Goal: Task Accomplishment & Management: Manage account settings

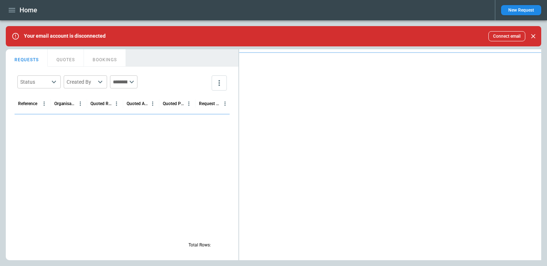
click at [12, 8] on icon "button" at bounding box center [12, 10] width 7 height 4
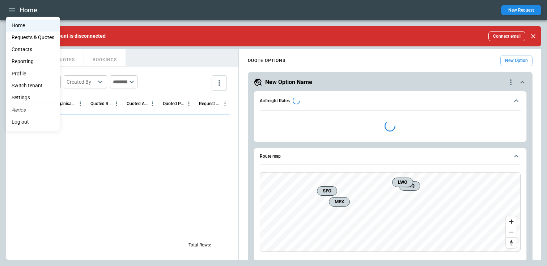
scroll to position [157, 0]
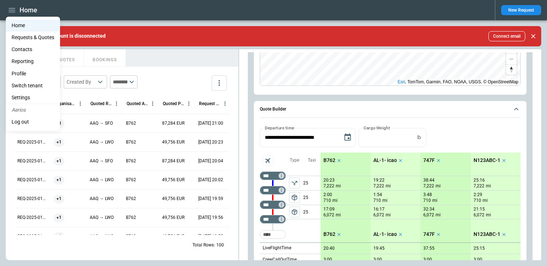
click at [22, 40] on Quotes "Requests & Quotes" at bounding box center [33, 37] width 54 height 12
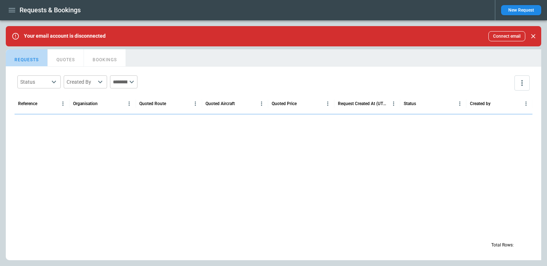
click at [27, 62] on button "REQUESTS" at bounding box center [27, 57] width 42 height 17
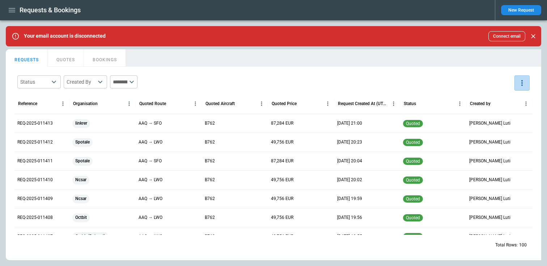
click at [522, 83] on icon "more" at bounding box center [522, 83] width 1 height 6
click at [486, 99] on p "Export" at bounding box center [483, 99] width 15 height 6
click at [9, 8] on div at bounding box center [273, 133] width 547 height 266
click at [523, 85] on icon "more" at bounding box center [522, 83] width 9 height 9
click at [5, 3] on div at bounding box center [273, 133] width 547 height 266
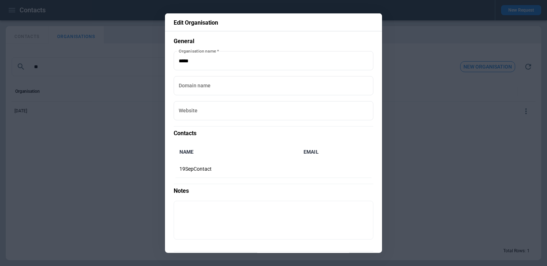
scroll to position [26, 0]
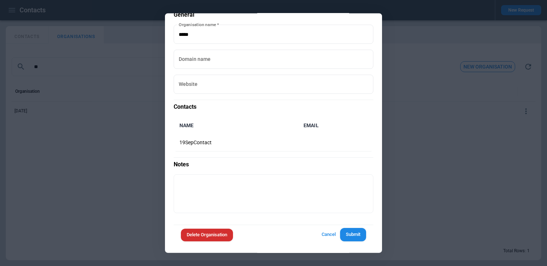
click at [425, 133] on div at bounding box center [273, 133] width 547 height 266
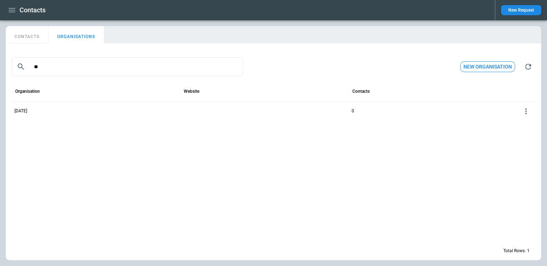
click at [8, 10] on icon "button" at bounding box center [12, 10] width 9 height 9
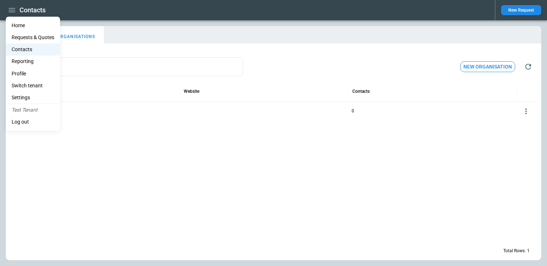
click at [28, 37] on Quotes "Requests & Quotes" at bounding box center [33, 37] width 54 height 12
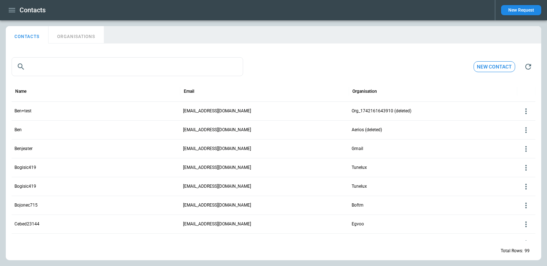
click at [9, 10] on icon "button" at bounding box center [12, 10] width 9 height 9
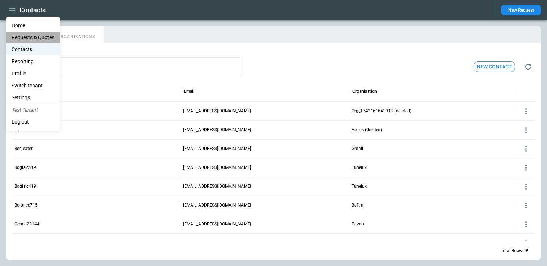
click at [21, 36] on Quotes "Requests & Quotes" at bounding box center [33, 37] width 54 height 12
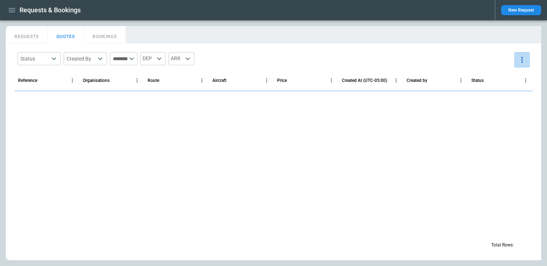
click at [523, 60] on icon "more" at bounding box center [522, 59] width 9 height 9
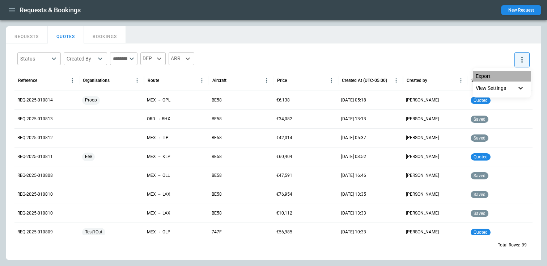
click at [509, 76] on li "Export" at bounding box center [502, 76] width 58 height 10
click at [33, 34] on div at bounding box center [273, 133] width 547 height 266
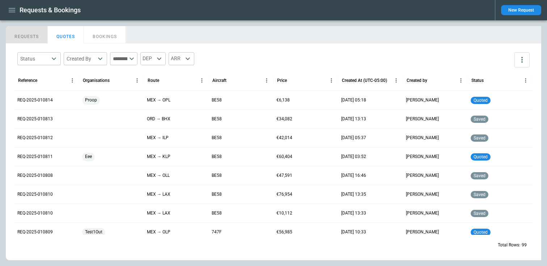
click at [26, 39] on button "REQUESTS" at bounding box center [27, 34] width 42 height 17
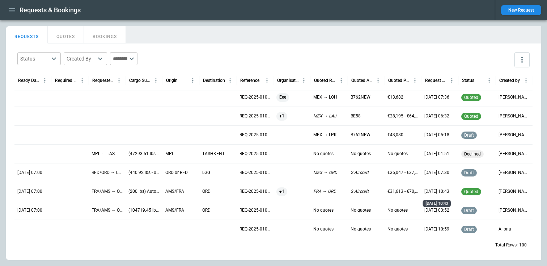
scroll to position [184, 0]
click at [522, 52] on button "more" at bounding box center [522, 59] width 15 height 15
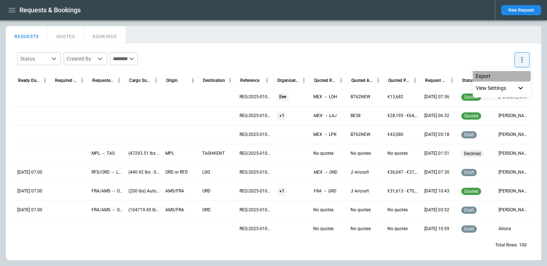
click at [490, 75] on p "Export" at bounding box center [483, 76] width 15 height 6
click at [499, 76] on li "Export" at bounding box center [502, 76] width 58 height 10
click at [30, 172] on div at bounding box center [273, 133] width 547 height 266
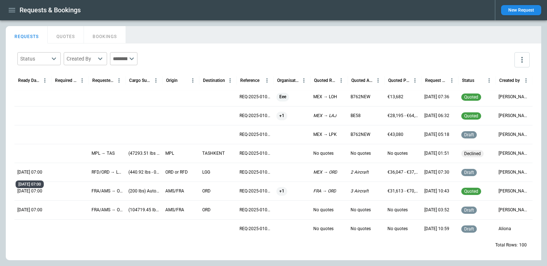
click at [32, 171] on p "06/10/25 07:00" at bounding box center [29, 172] width 25 height 6
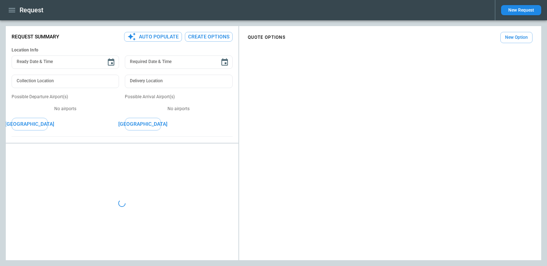
type input "**********"
type input "***"
type textarea "*"
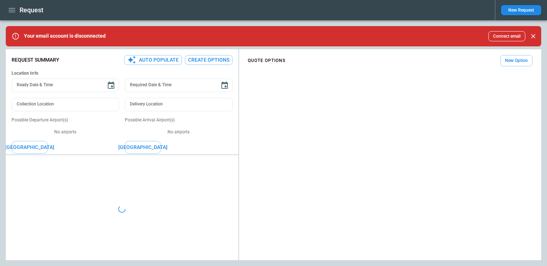
type textarea "*"
click at [10, 10] on icon "button" at bounding box center [12, 10] width 9 height 9
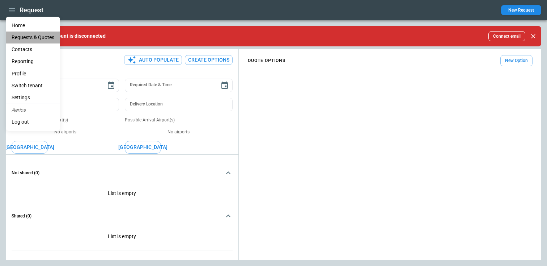
click at [25, 37] on Quotes "Requests & Quotes" at bounding box center [33, 37] width 54 height 12
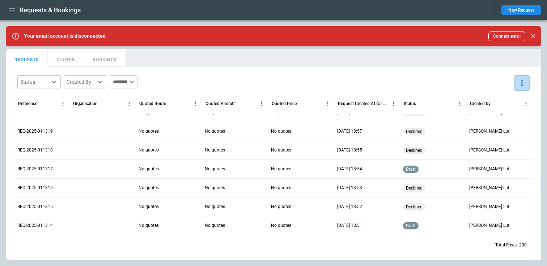
click at [525, 81] on icon "more" at bounding box center [522, 83] width 9 height 9
click at [504, 100] on li "Export" at bounding box center [502, 99] width 58 height 10
click at [521, 11] on div at bounding box center [273, 133] width 547 height 266
click at [511, 9] on button "New Request" at bounding box center [521, 10] width 40 height 10
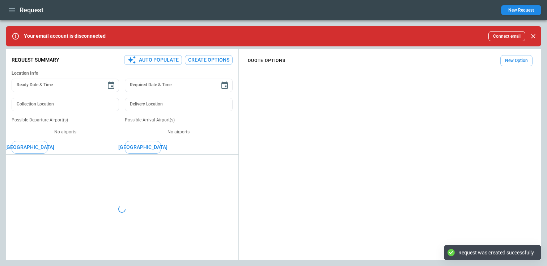
type textarea "*"
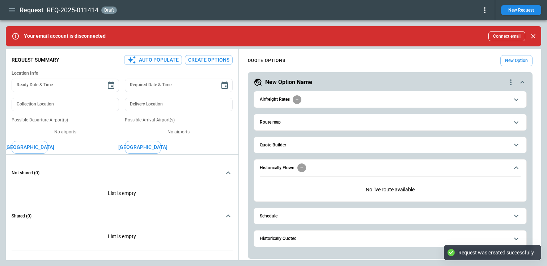
scroll to position [1, 0]
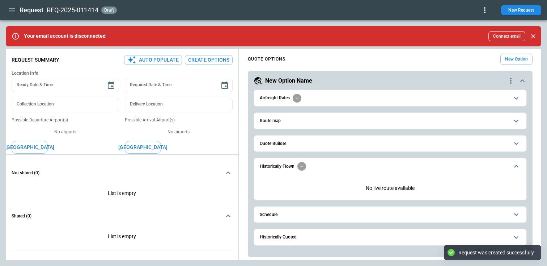
click at [277, 142] on h6 "Quote Builder" at bounding box center [273, 143] width 26 height 5
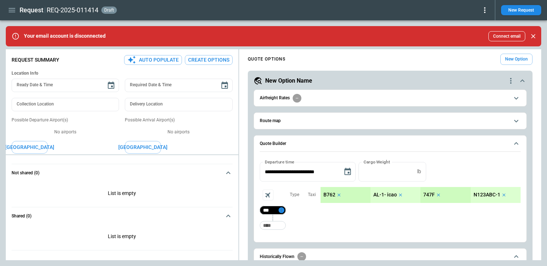
click at [283, 210] on icon "Too short" at bounding box center [281, 209] width 5 height 5
click at [269, 221] on div at bounding box center [273, 133] width 547 height 266
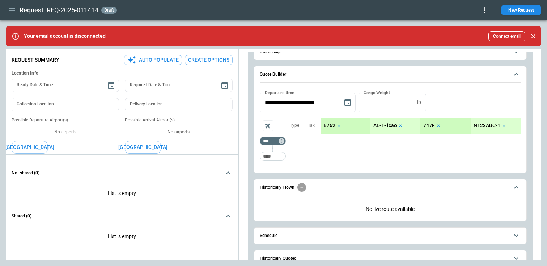
scroll to position [92, 0]
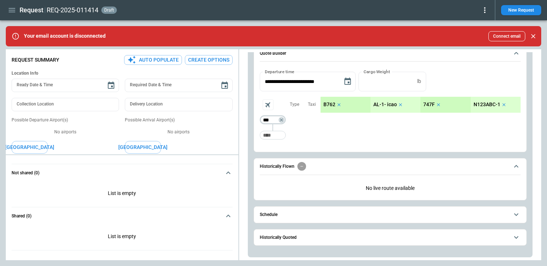
click at [280, 123] on input "***" at bounding box center [271, 119] width 20 height 7
click at [299, 127] on div "Type" at bounding box center [294, 120] width 17 height 46
click at [281, 121] on icon "Not found" at bounding box center [281, 119] width 1 height 3
click at [294, 154] on p "Airport info" at bounding box center [293, 151] width 22 height 6
click at [271, 138] on div at bounding box center [273, 133] width 547 height 266
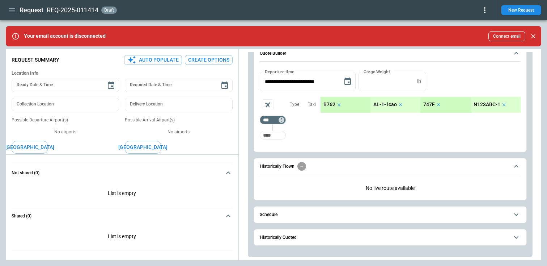
click at [271, 136] on input "Too short" at bounding box center [272, 134] width 23 height 13
type input "***"
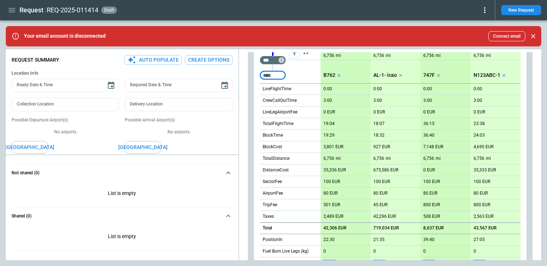
scroll to position [165, 0]
click at [282, 61] on icon "Too short" at bounding box center [281, 60] width 5 height 5
click at [294, 89] on p "Airport info" at bounding box center [293, 92] width 22 height 6
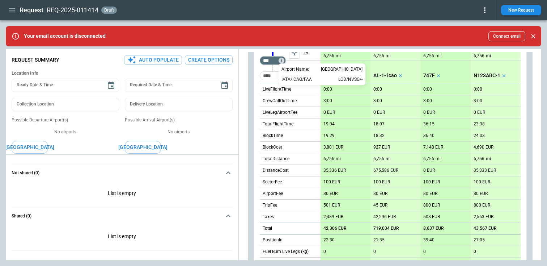
click at [268, 73] on div at bounding box center [273, 133] width 547 height 266
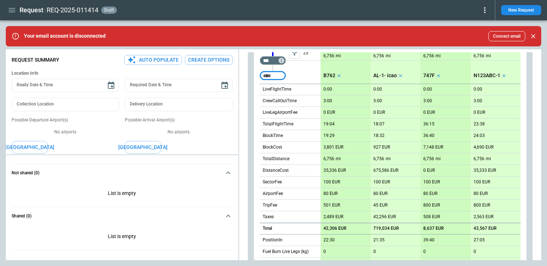
click at [269, 77] on input "Too short" at bounding box center [272, 75] width 23 height 13
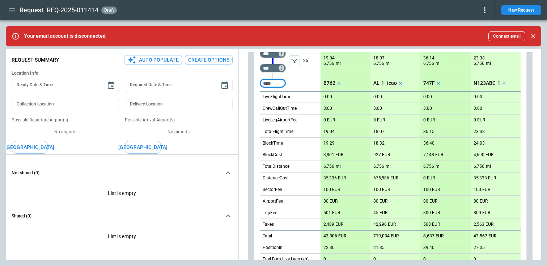
scroll to position [157, 0]
click at [295, 56] on button "left aligned" at bounding box center [294, 61] width 11 height 11
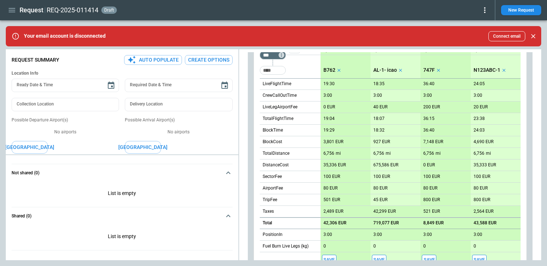
scroll to position [161, 0]
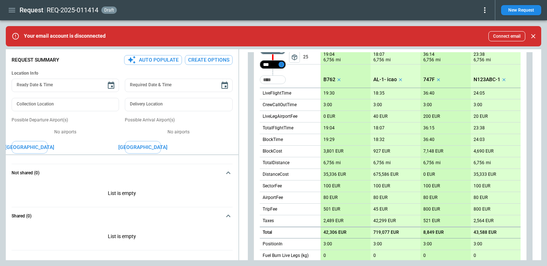
click at [281, 65] on icon "Too short" at bounding box center [281, 64] width 5 height 5
click at [288, 93] on p "Airport info" at bounding box center [293, 96] width 22 height 6
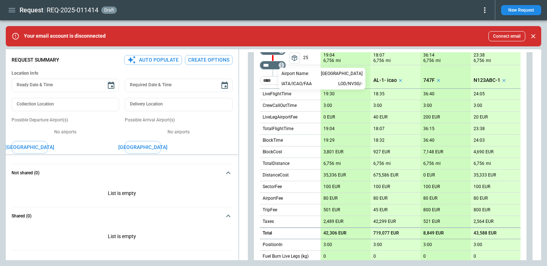
click at [296, 199] on div at bounding box center [273, 133] width 547 height 266
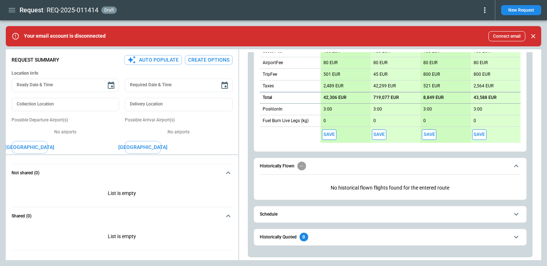
click at [299, 235] on div "Historically Quoted 0" at bounding box center [284, 236] width 48 height 9
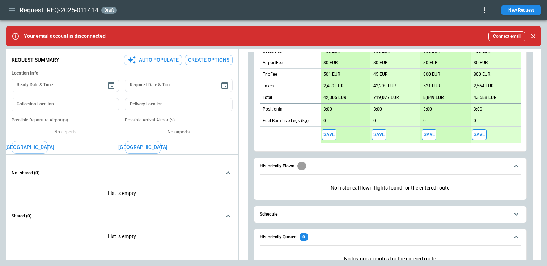
click at [304, 215] on span "Schedule" at bounding box center [384, 214] width 249 height 5
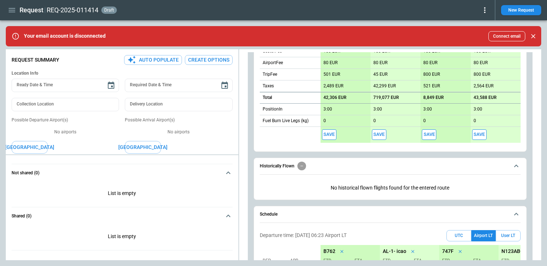
click at [298, 168] on div "scrollable content" at bounding box center [301, 165] width 9 height 9
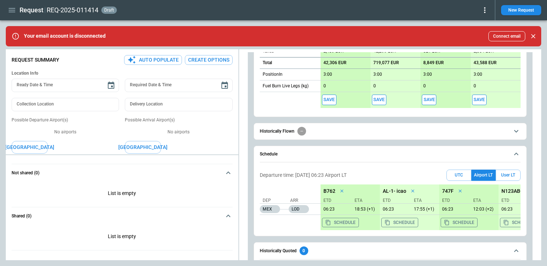
scroll to position [370, 0]
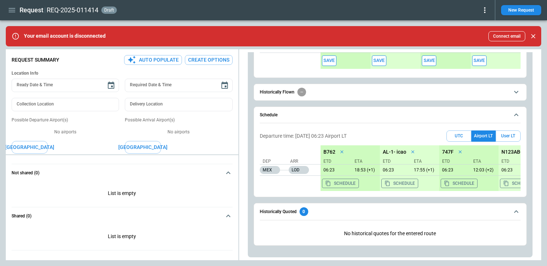
click at [303, 88] on div "scrollable content" at bounding box center [301, 92] width 9 height 9
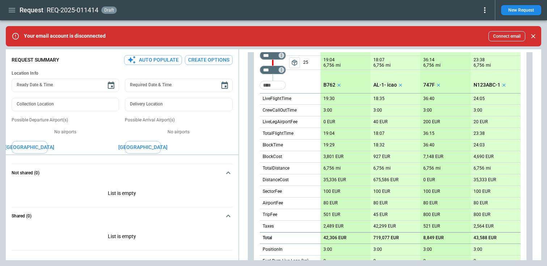
scroll to position [157, 0]
click at [278, 85] on input "Too short" at bounding box center [272, 84] width 23 height 13
click at [283, 87] on input "****" at bounding box center [272, 84] width 23 height 13
type input "***"
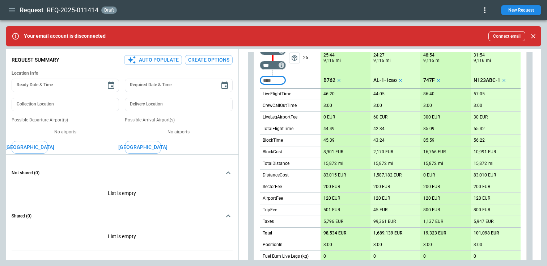
scroll to position [179, 0]
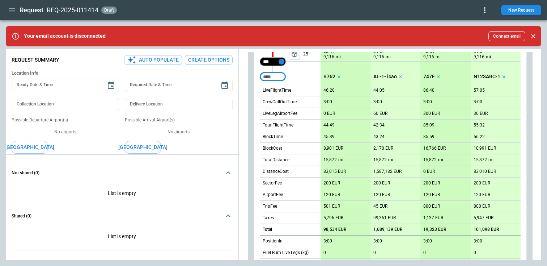
click at [281, 63] on icon "Too short" at bounding box center [281, 61] width 5 height 5
click at [296, 94] on p "Airport info" at bounding box center [293, 93] width 22 height 6
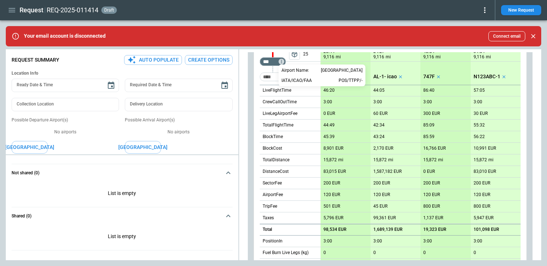
click at [304, 99] on div at bounding box center [273, 133] width 547 height 266
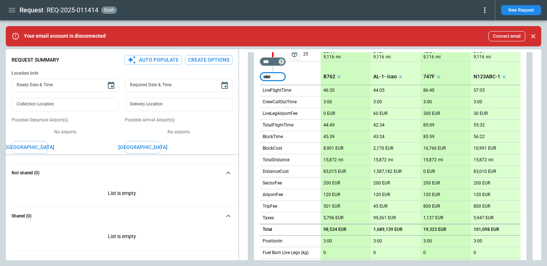
scroll to position [162, 0]
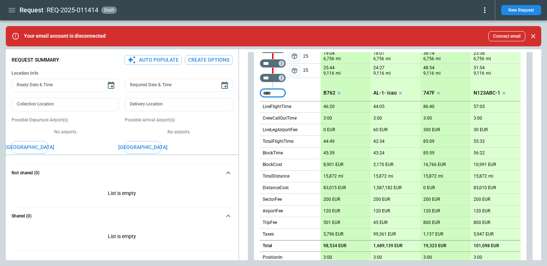
click at [296, 71] on span "package_2" at bounding box center [294, 70] width 7 height 7
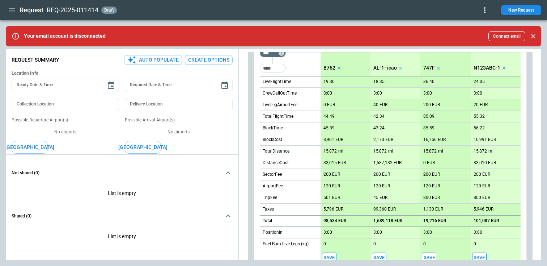
scroll to position [174, 0]
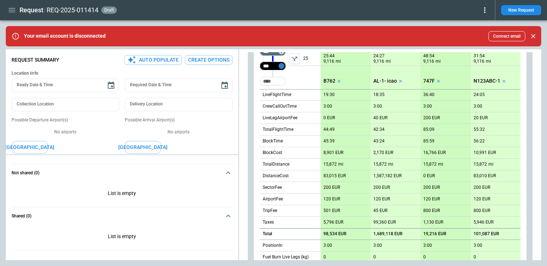
click at [282, 68] on icon "Too short" at bounding box center [281, 65] width 5 height 5
click at [292, 97] on p "Airport info" at bounding box center [293, 97] width 22 height 6
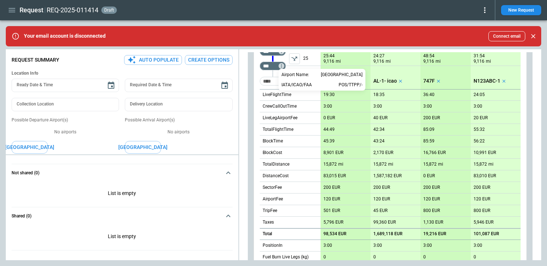
click at [267, 79] on div at bounding box center [273, 133] width 547 height 266
click at [267, 79] on input "Not found" at bounding box center [272, 81] width 23 height 13
type input "***"
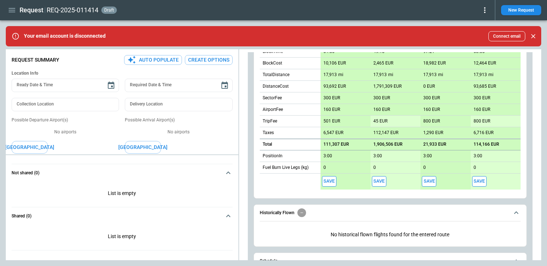
scroll to position [447, 0]
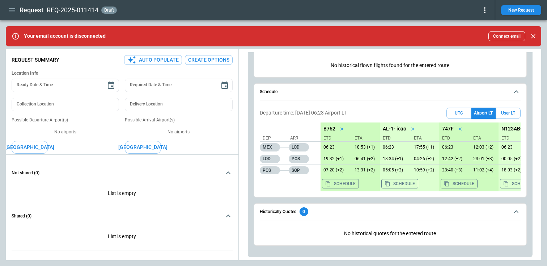
click at [301, 191] on div "Departure time: [DATE] 06:23 Airport [GEOGRAPHIC_DATA] LT User LT Dep Arr MEX L…" at bounding box center [390, 149] width 261 height 89
click at [296, 224] on p "No historical quotes for the entered route" at bounding box center [390, 233] width 261 height 18
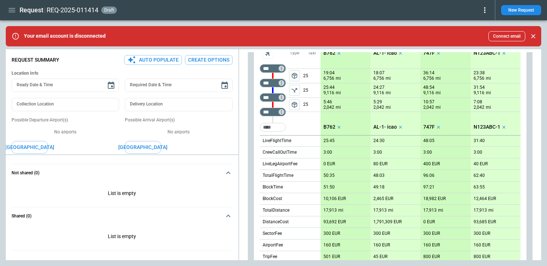
scroll to position [142, 0]
click at [282, 113] on icon "Too short" at bounding box center [281, 112] width 5 height 5
click at [283, 141] on p "Airport info" at bounding box center [293, 144] width 22 height 6
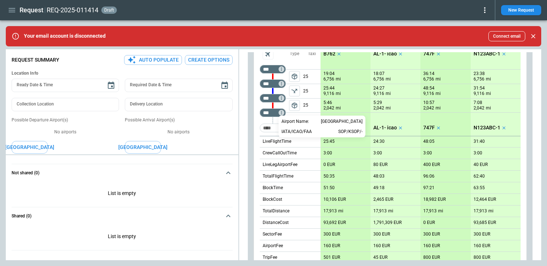
click at [253, 130] on div at bounding box center [273, 133] width 547 height 266
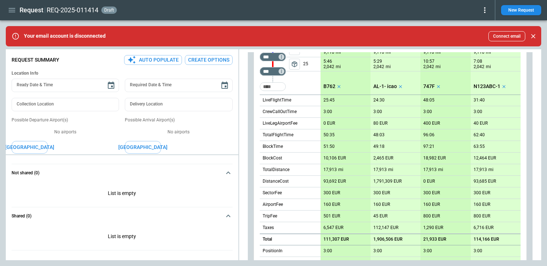
scroll to position [0, 0]
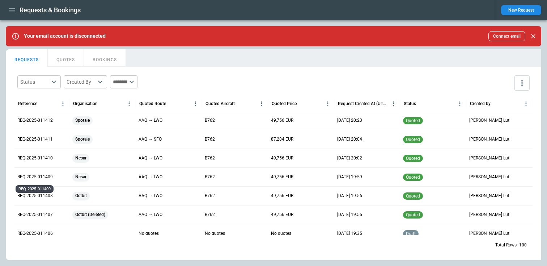
scroll to position [25, 0]
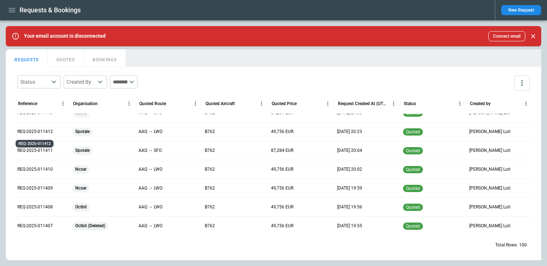
click at [44, 129] on p "REQ-2025-011412" at bounding box center [34, 131] width 35 height 6
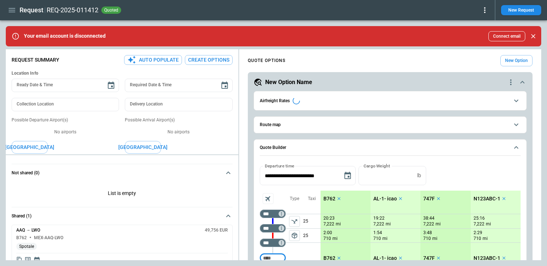
type textarea "*"
type input "**********"
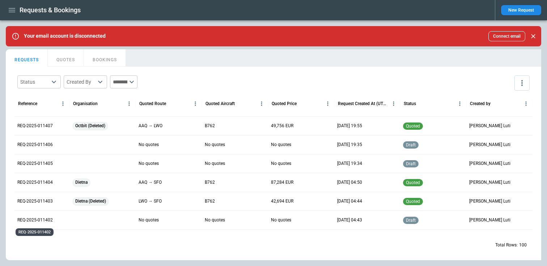
click at [41, 220] on p "REQ-2025-011402" at bounding box center [34, 220] width 35 height 6
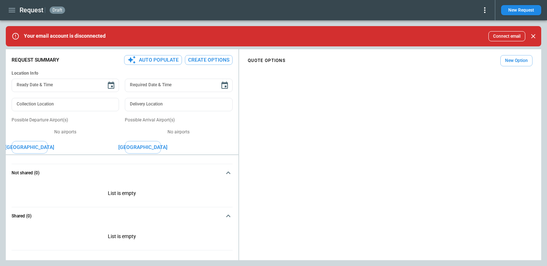
type textarea "*"
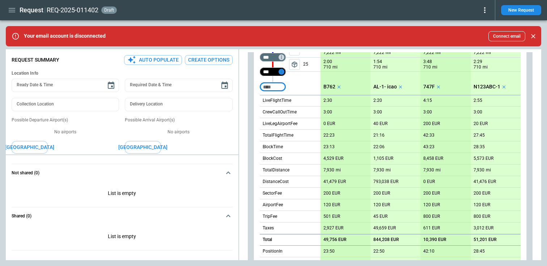
click at [283, 72] on icon "Too short" at bounding box center [281, 71] width 5 height 5
click at [289, 100] on p "Airport info" at bounding box center [293, 103] width 22 height 6
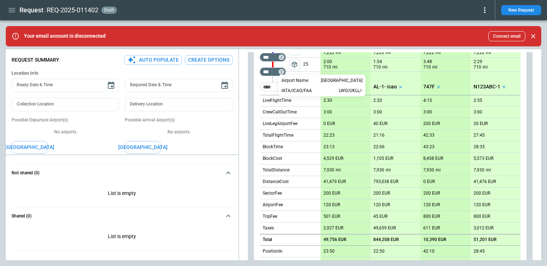
click at [252, 107] on div at bounding box center [273, 133] width 547 height 266
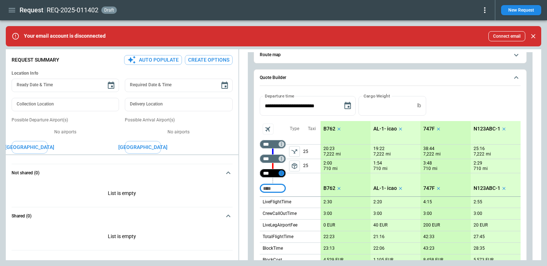
click at [282, 171] on icon "Too short" at bounding box center [281, 172] width 5 height 5
click at [288, 203] on p "Airport info" at bounding box center [293, 204] width 22 height 6
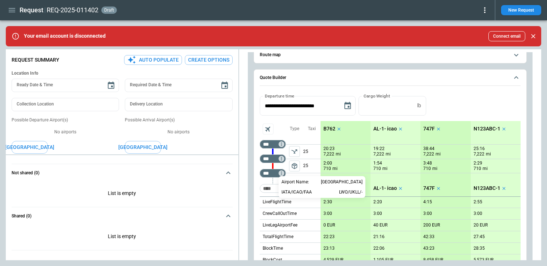
click at [248, 187] on div at bounding box center [273, 133] width 547 height 266
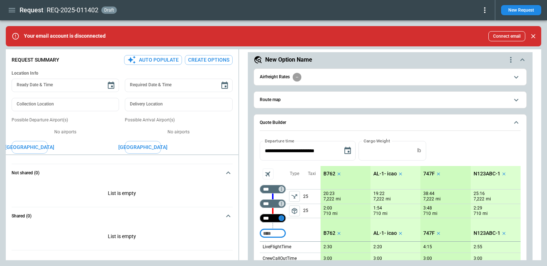
click at [280, 216] on icon "Too short" at bounding box center [281, 217] width 5 height 5
click at [295, 251] on p "Airport info" at bounding box center [293, 249] width 22 height 6
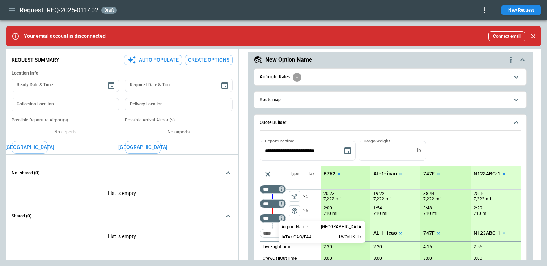
click at [262, 232] on div at bounding box center [273, 133] width 547 height 266
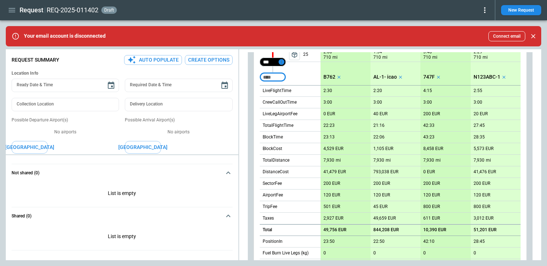
click at [282, 62] on icon "Too short" at bounding box center [281, 61] width 5 height 5
click at [289, 92] on p "Airport info" at bounding box center [293, 93] width 22 height 6
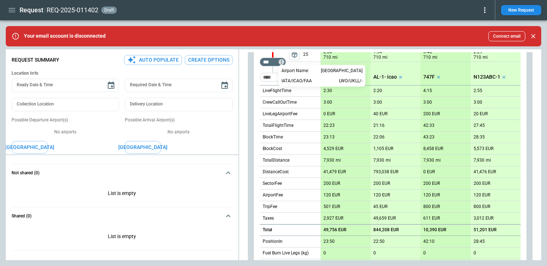
click at [244, 136] on div at bounding box center [273, 133] width 547 height 266
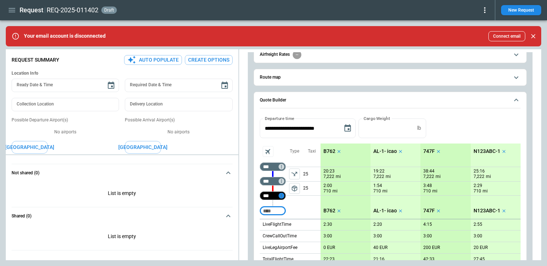
click at [279, 197] on icon "Too short" at bounding box center [281, 195] width 5 height 5
click at [285, 221] on div "Edit [GEOGRAPHIC_DATA] info" at bounding box center [297, 215] width 36 height 34
click at [290, 225] on p "Airport info" at bounding box center [293, 227] width 22 height 6
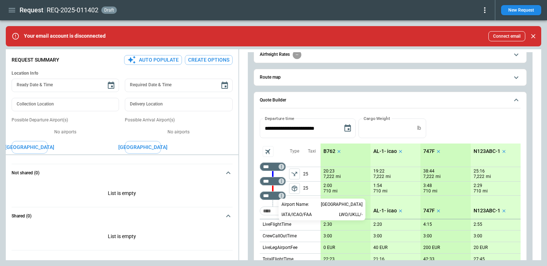
click at [248, 209] on div at bounding box center [273, 133] width 547 height 266
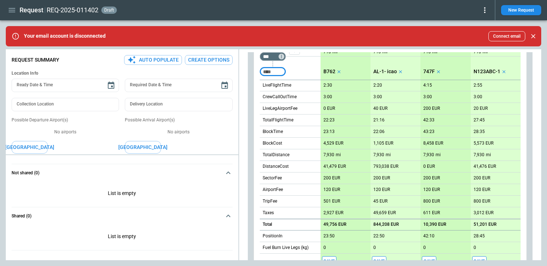
scroll to position [161, 0]
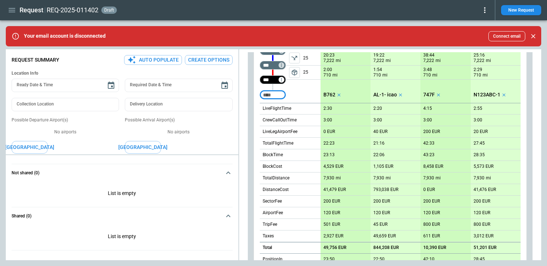
click at [283, 82] on div "*** ​" at bounding box center [273, 79] width 26 height 9
click at [293, 89] on div "Type package_2" at bounding box center [294, 65] width 17 height 75
click at [282, 78] on icon "Not found" at bounding box center [281, 79] width 5 height 5
click at [290, 112] on p "Airport info" at bounding box center [293, 111] width 22 height 6
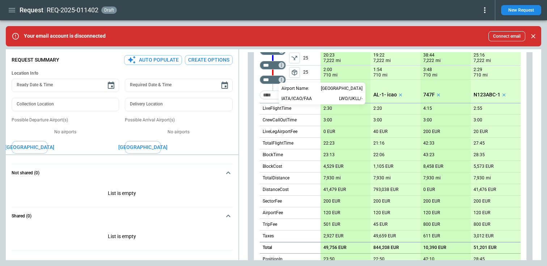
click at [281, 79] on div at bounding box center [273, 133] width 547 height 266
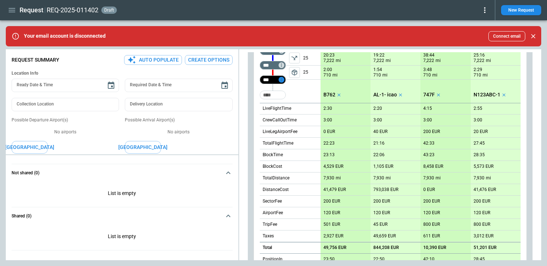
click at [281, 79] on icon "Not found" at bounding box center [281, 79] width 5 height 5
click at [289, 89] on div "Edit" at bounding box center [296, 88] width 33 height 9
click at [286, 86] on div "package_2" at bounding box center [294, 64] width 17 height 43
click at [282, 81] on icon "Not found" at bounding box center [281, 79] width 5 height 5
click at [285, 107] on div "Airport info" at bounding box center [296, 110] width 33 height 9
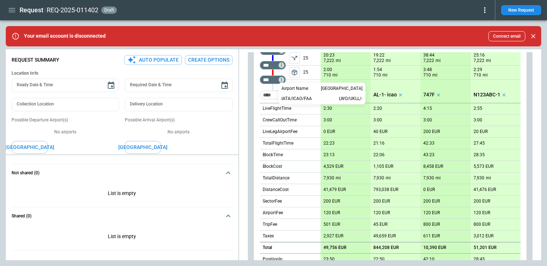
click at [252, 145] on div at bounding box center [273, 133] width 547 height 266
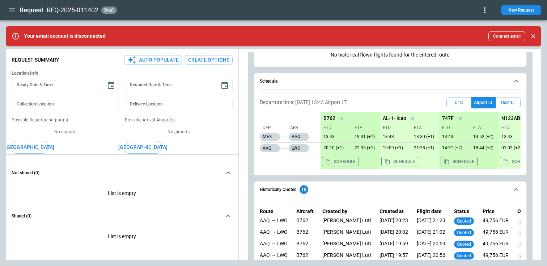
scroll to position [512, 0]
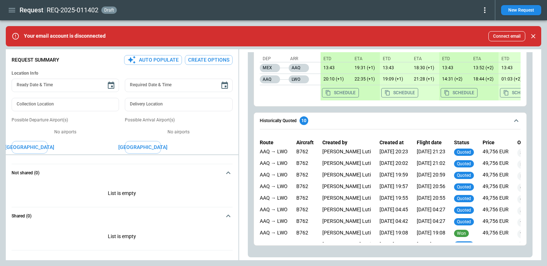
click at [312, 191] on div "B762" at bounding box center [304, 187] width 17 height 9
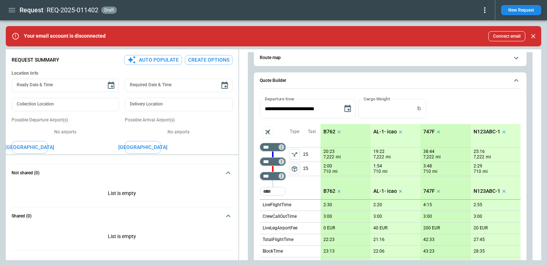
scroll to position [68, 0]
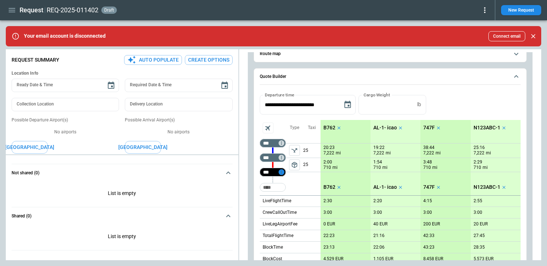
click at [283, 170] on icon "Not found" at bounding box center [281, 171] width 5 height 5
click at [291, 201] on p "Airport info" at bounding box center [293, 203] width 22 height 6
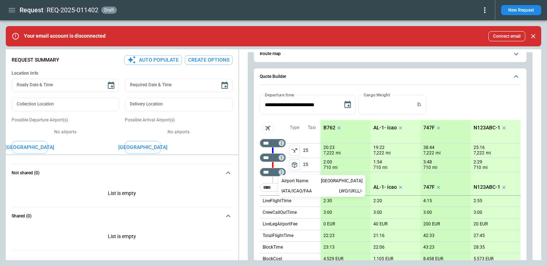
click at [256, 182] on div at bounding box center [273, 133] width 547 height 266
click at [117, 30] on div "Your email account is disconnected Connect email" at bounding box center [275, 36] width 502 height 16
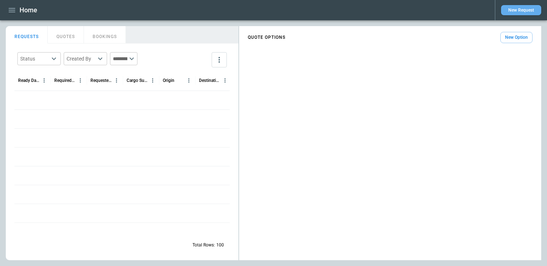
click at [524, 14] on button "New Request" at bounding box center [521, 10] width 40 height 10
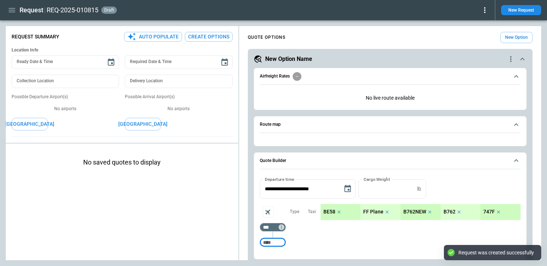
type textarea "*"
type input "**********"
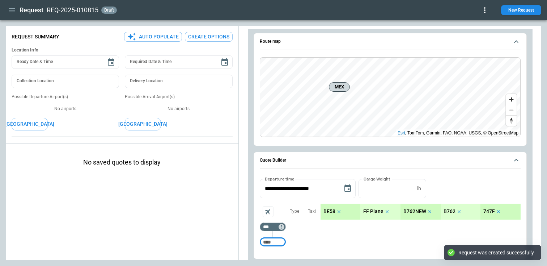
scroll to position [151, 0]
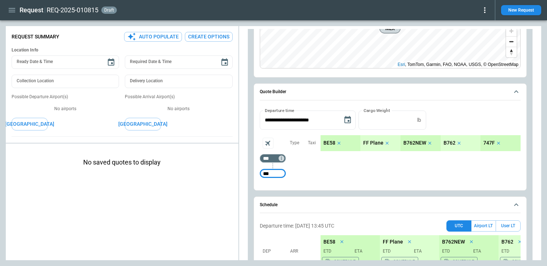
type input "***"
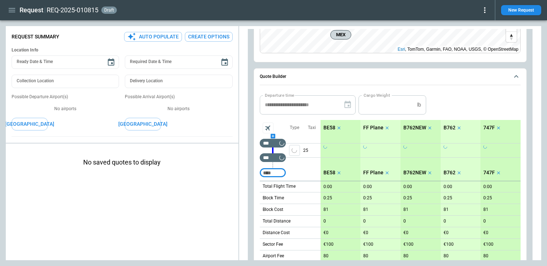
scroll to position [169, 0]
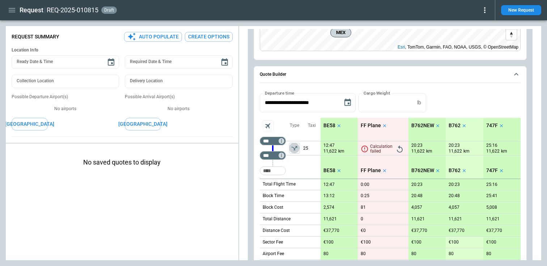
click at [296, 149] on icon "left aligned" at bounding box center [294, 147] width 7 height 7
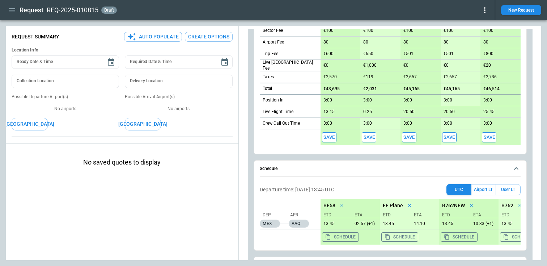
scroll to position [386, 0]
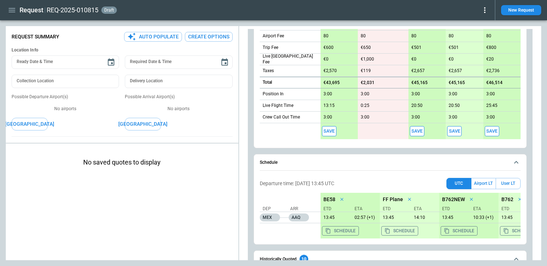
click at [331, 132] on button "Save" at bounding box center [329, 131] width 14 height 10
type textarea "*"
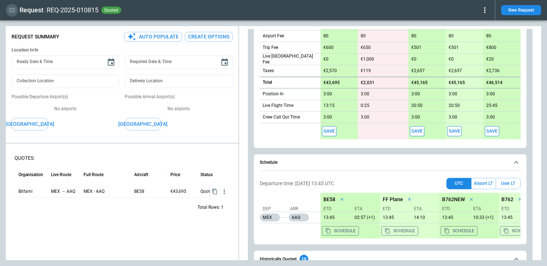
click at [14, 10] on icon "button" at bounding box center [12, 10] width 7 height 4
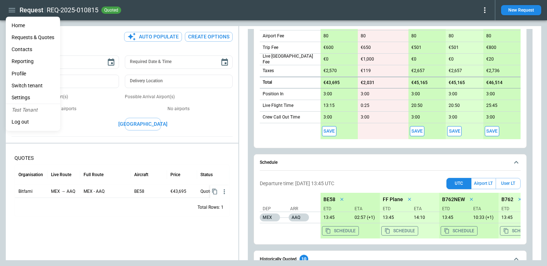
click at [25, 52] on li "Contacts" at bounding box center [33, 49] width 54 height 12
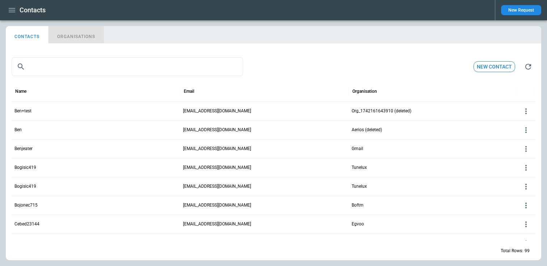
click at [82, 37] on button "ORGANISATIONS" at bounding box center [75, 34] width 55 height 17
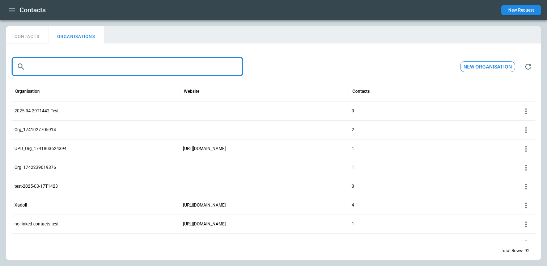
click at [52, 67] on input "text" at bounding box center [135, 66] width 215 height 19
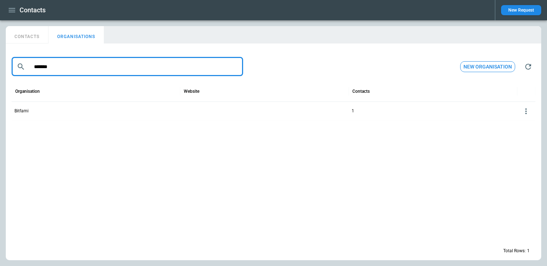
type input "*******"
click at [24, 36] on button "CONTACTS" at bounding box center [27, 34] width 43 height 17
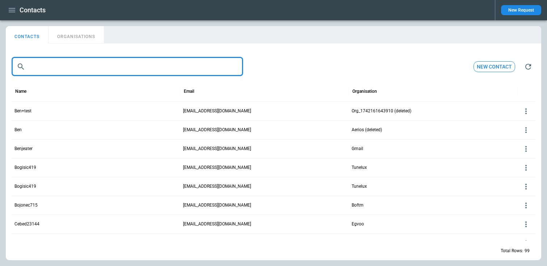
click at [44, 68] on input "text" at bounding box center [135, 66] width 215 height 19
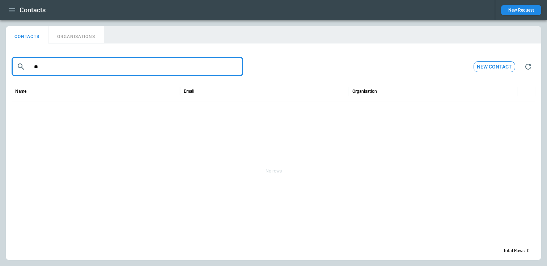
type input "*"
click at [80, 32] on button "ORGANISATIONS" at bounding box center [75, 34] width 55 height 17
type input "*******"
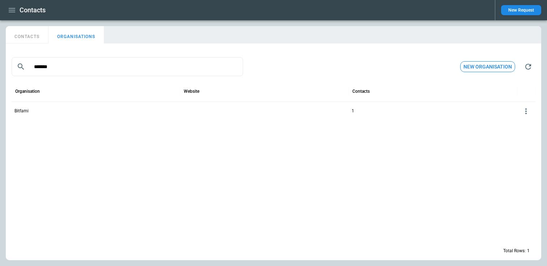
click at [29, 37] on button "CONTACTS" at bounding box center [27, 34] width 43 height 17
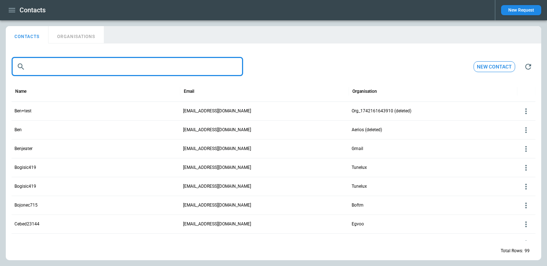
click at [41, 64] on input "text" at bounding box center [135, 66] width 215 height 19
paste input "**********"
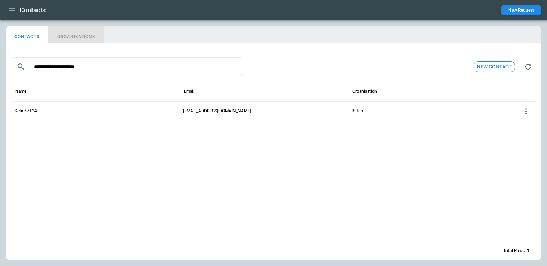
click at [75, 42] on button "ORGANISATIONS" at bounding box center [75, 34] width 55 height 17
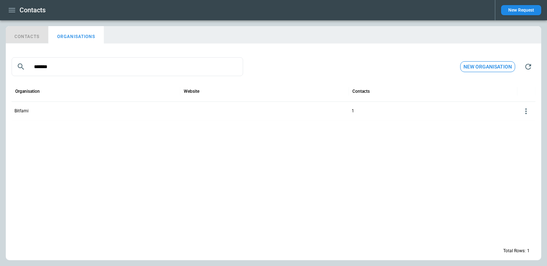
click at [31, 36] on button "CONTACTS" at bounding box center [27, 34] width 43 height 17
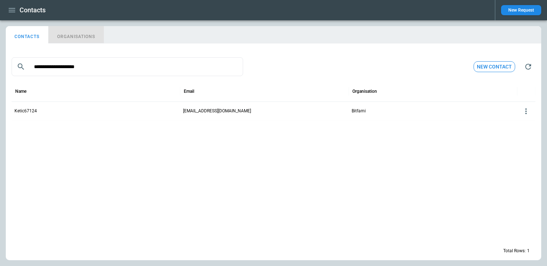
click at [85, 37] on button "ORGANISATIONS" at bounding box center [75, 34] width 55 height 17
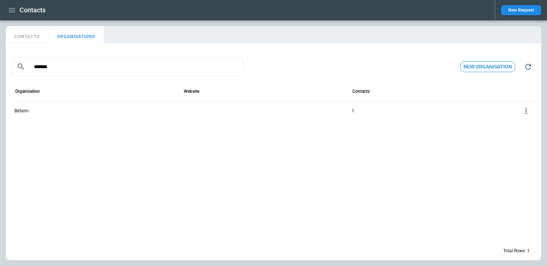
click at [29, 40] on button "CONTACTS" at bounding box center [27, 34] width 43 height 17
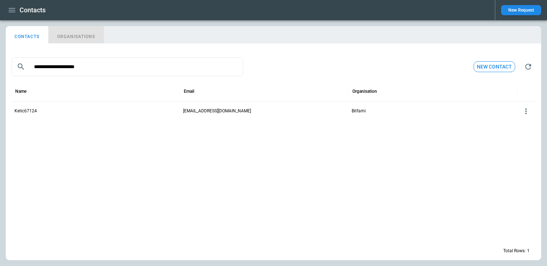
click at [76, 37] on button "ORGANISATIONS" at bounding box center [75, 34] width 55 height 17
type input "*******"
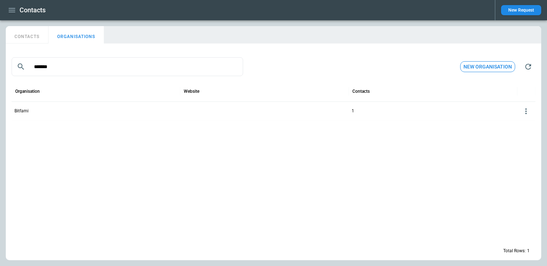
click at [528, 111] on icon at bounding box center [526, 111] width 9 height 9
click at [518, 130] on button "Delete" at bounding box center [520, 132] width 24 height 10
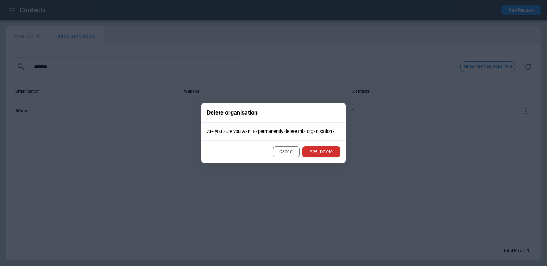
click at [317, 153] on button "Yes, Delete" at bounding box center [322, 151] width 38 height 11
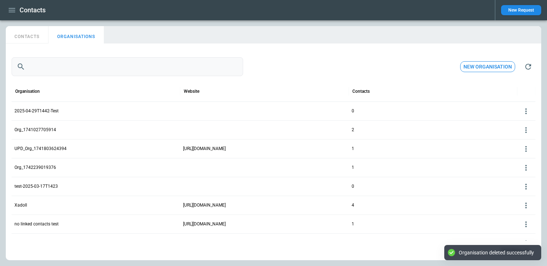
click at [74, 62] on input "text" at bounding box center [135, 66] width 215 height 19
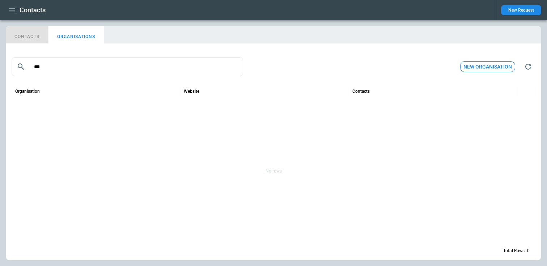
click at [25, 35] on button "CONTACTS" at bounding box center [27, 34] width 43 height 17
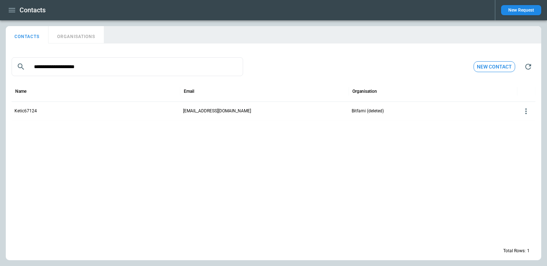
click at [526, 110] on icon at bounding box center [526, 111] width 9 height 9
click at [520, 118] on button "Edit" at bounding box center [520, 122] width 24 height 10
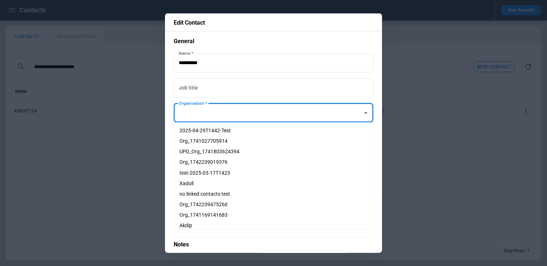
click at [253, 118] on input "Organisation   *" at bounding box center [268, 112] width 182 height 13
click at [119, 142] on div at bounding box center [273, 133] width 547 height 266
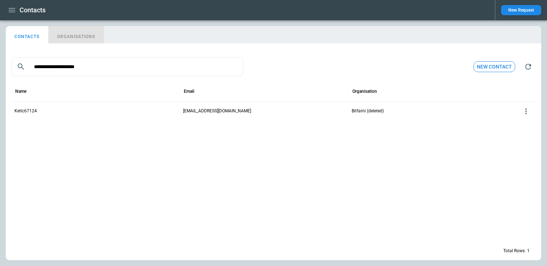
click at [77, 33] on button "ORGANISATIONS" at bounding box center [75, 34] width 55 height 17
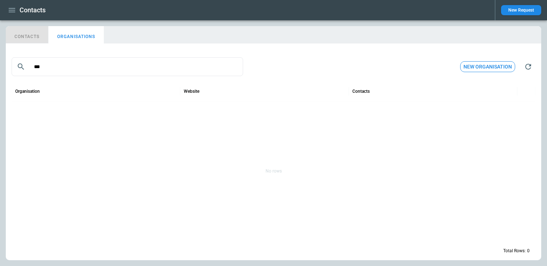
click at [32, 31] on button "CONTACTS" at bounding box center [27, 34] width 43 height 17
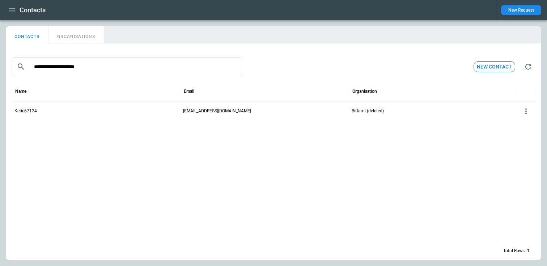
click at [68, 31] on button "ORGANISATIONS" at bounding box center [75, 34] width 55 height 17
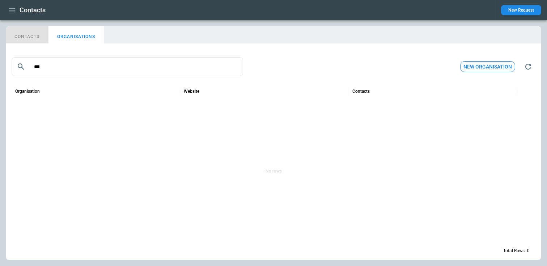
click at [40, 34] on button "CONTACTS" at bounding box center [27, 34] width 43 height 17
type input "**********"
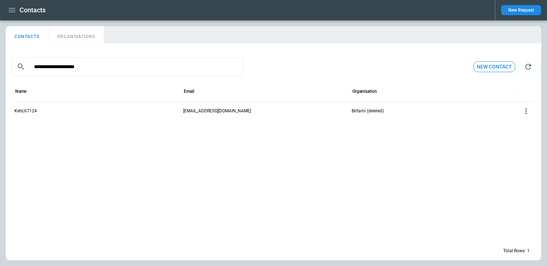
click at [15, 9] on icon "button" at bounding box center [12, 10] width 9 height 9
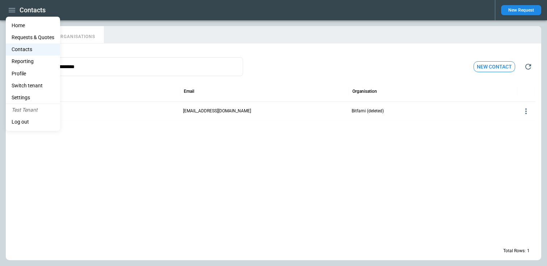
click at [517, 10] on div at bounding box center [273, 133] width 547 height 266
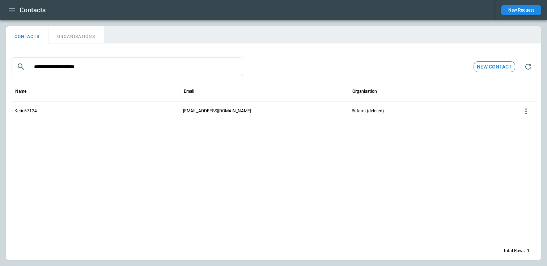
click at [515, 12] on button "New Request" at bounding box center [521, 10] width 40 height 10
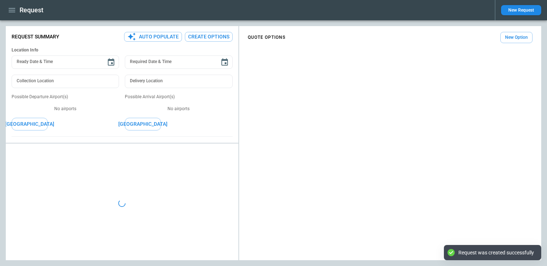
type textarea "*"
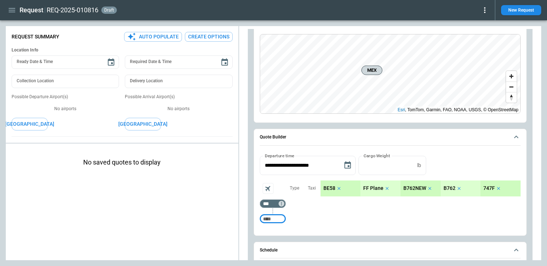
scroll to position [111, 0]
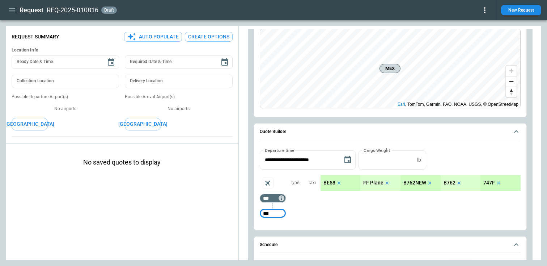
type input "***"
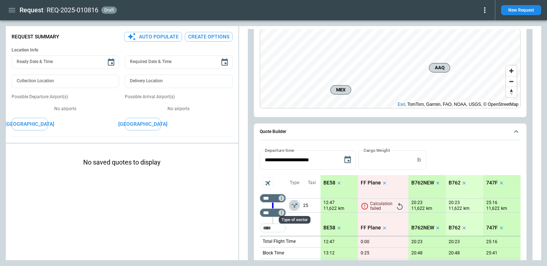
click at [295, 205] on icon "left aligned" at bounding box center [294, 205] width 7 height 7
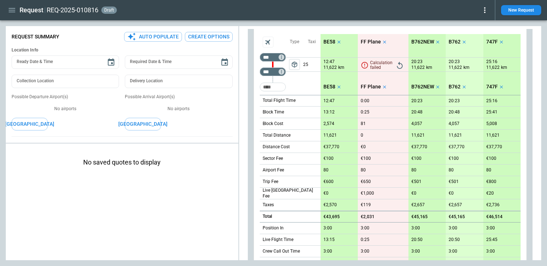
scroll to position [354, 0]
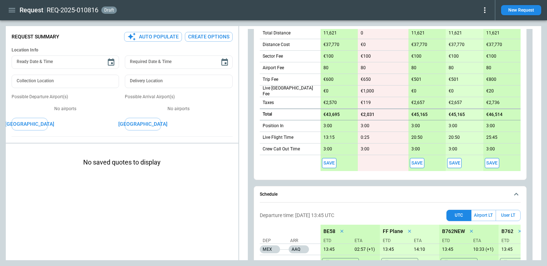
click at [327, 165] on button "Save" at bounding box center [329, 163] width 14 height 10
type textarea "*"
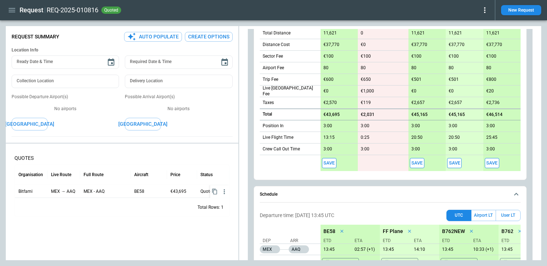
click at [12, 14] on icon "button" at bounding box center [12, 10] width 9 height 9
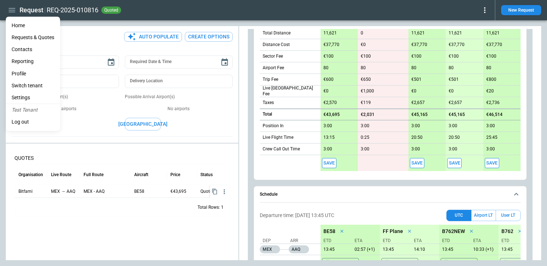
click at [23, 35] on Quotes "Requests & Quotes" at bounding box center [33, 37] width 54 height 12
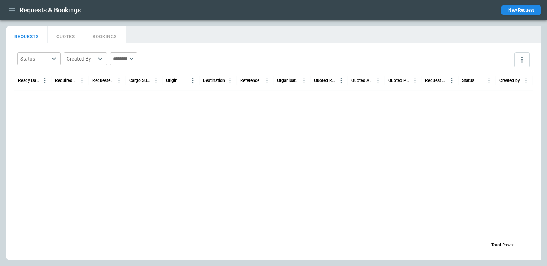
click at [16, 14] on button "button" at bounding box center [12, 10] width 12 height 13
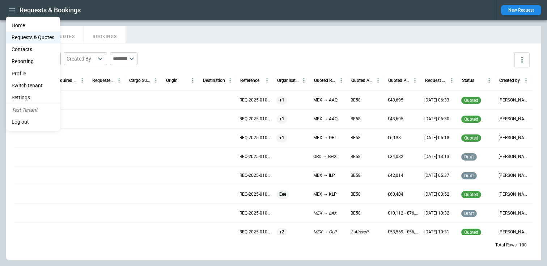
click at [26, 46] on li "Contacts" at bounding box center [33, 49] width 54 height 12
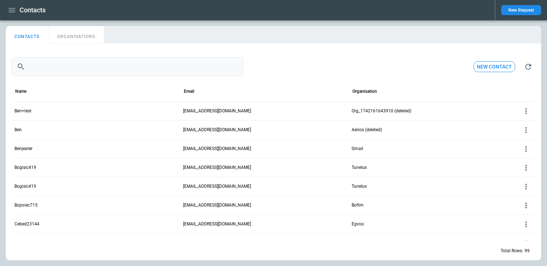
click at [60, 67] on input "text" at bounding box center [135, 66] width 215 height 19
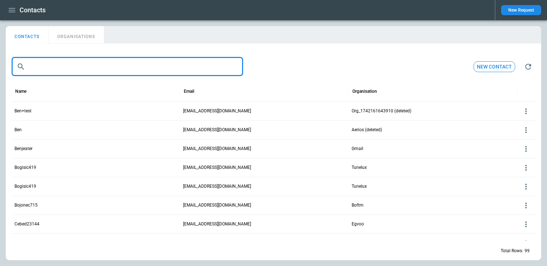
paste input "**********"
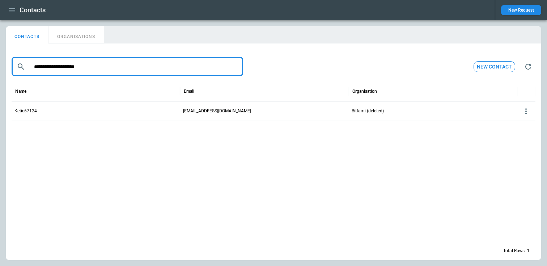
type input "**********"
click at [65, 40] on button "ORGANISATIONS" at bounding box center [75, 34] width 55 height 17
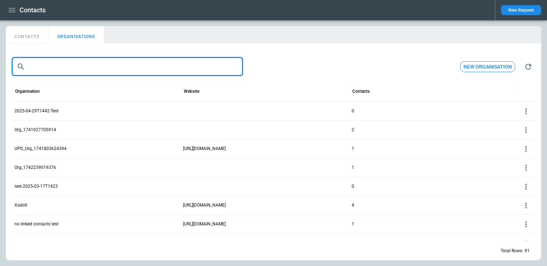
click at [71, 69] on input "text" at bounding box center [135, 66] width 215 height 19
paste input "**********"
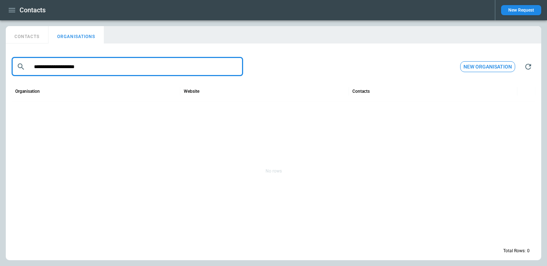
drag, startPoint x: 64, startPoint y: 67, endPoint x: 0, endPoint y: 47, distance: 67.0
click at [0, 47] on div "**********" at bounding box center [273, 142] width 547 height 245
click at [80, 61] on input "**********" at bounding box center [135, 66] width 215 height 19
click at [79, 67] on input "**********" at bounding box center [135, 66] width 215 height 19
click at [17, 37] on button "CONTACTS" at bounding box center [27, 34] width 43 height 17
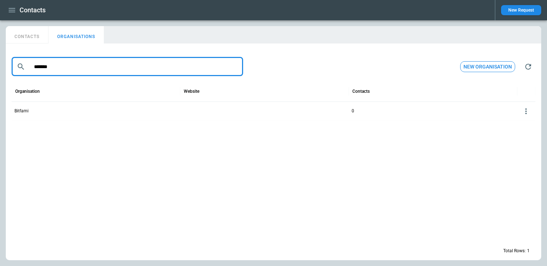
type input "**********"
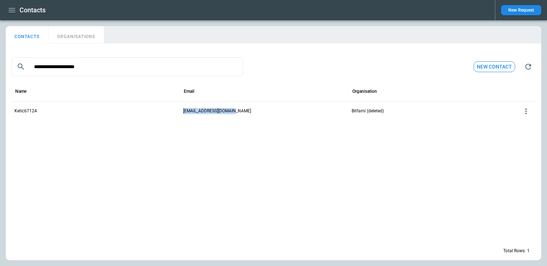
drag, startPoint x: 235, startPoint y: 111, endPoint x: 183, endPoint y: 111, distance: 52.5
click at [183, 111] on div "ketic67124@bitfami.com" at bounding box center [264, 110] width 169 height 19
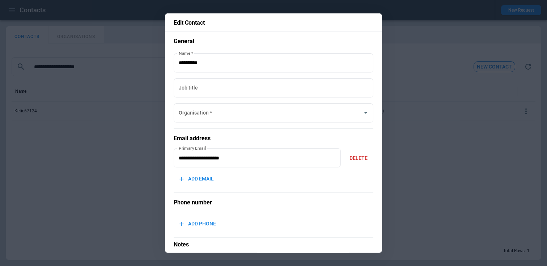
click at [132, 172] on div at bounding box center [273, 133] width 547 height 266
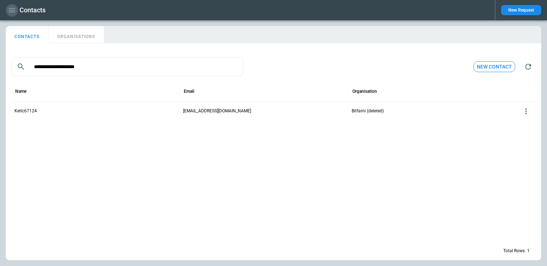
click at [9, 10] on icon "button" at bounding box center [12, 10] width 7 height 4
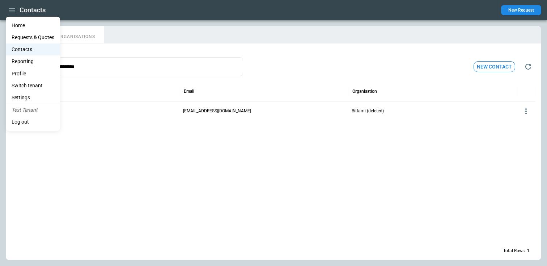
click at [520, 12] on div at bounding box center [273, 133] width 547 height 266
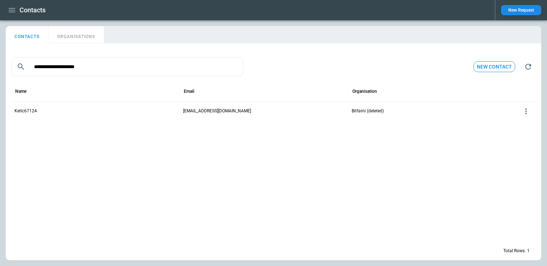
click at [521, 13] on button "New Request" at bounding box center [521, 10] width 40 height 10
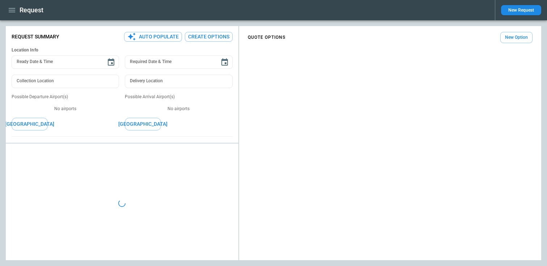
type textarea "*"
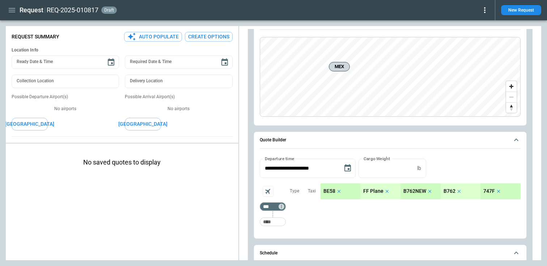
scroll to position [148, 0]
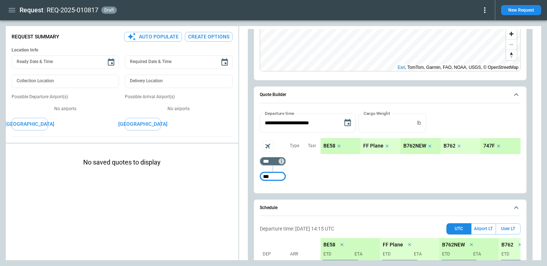
type input "***"
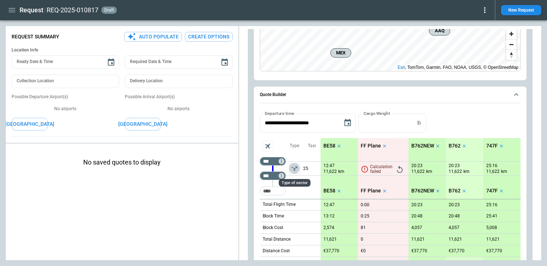
click at [295, 170] on icon "left aligned" at bounding box center [294, 168] width 6 height 4
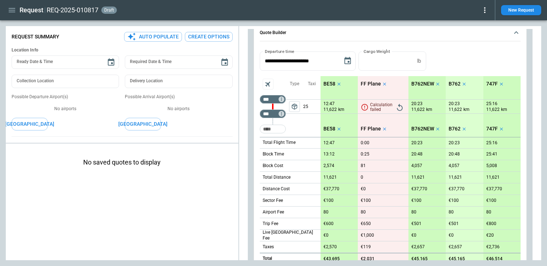
scroll to position [341, 0]
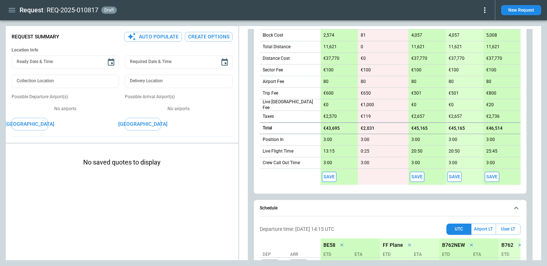
click at [330, 176] on button "Save" at bounding box center [329, 177] width 14 height 10
type textarea "*"
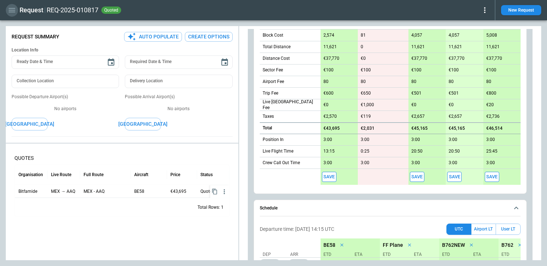
click at [10, 9] on icon "button" at bounding box center [12, 10] width 9 height 9
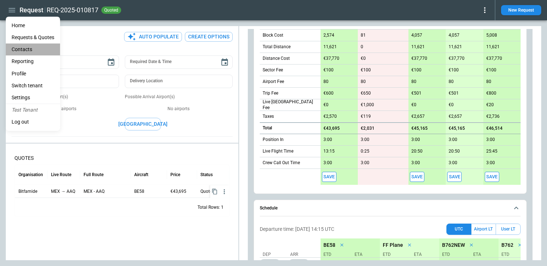
click at [24, 47] on li "Contacts" at bounding box center [33, 49] width 54 height 12
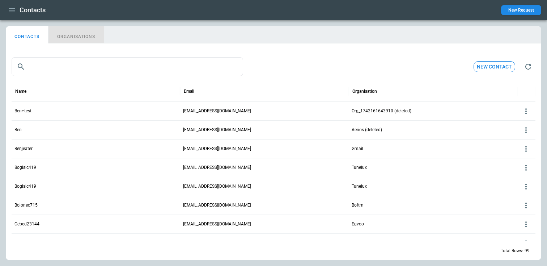
click at [78, 37] on button "ORGANISATIONS" at bounding box center [75, 34] width 55 height 17
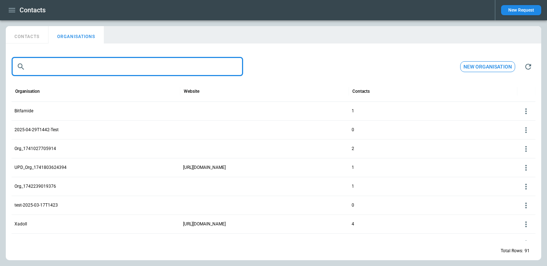
click at [62, 62] on input "text" at bounding box center [135, 66] width 215 height 19
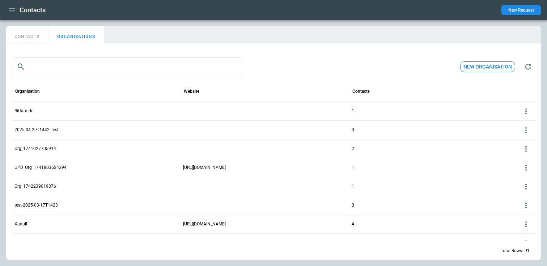
click at [28, 110] on p "Bitfamide" at bounding box center [23, 111] width 19 height 6
click at [29, 110] on p "Bitfamide" at bounding box center [23, 111] width 19 height 6
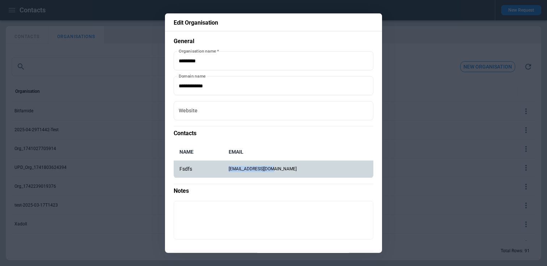
drag, startPoint x: 291, startPoint y: 169, endPoint x: 242, endPoint y: 171, distance: 48.5
click at [242, 171] on td "fsdfs@bitfamide.com" at bounding box center [298, 168] width 151 height 17
copy td "fsdfs@bitfamide.com"
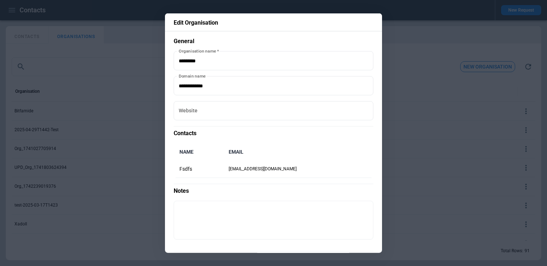
click at [67, 65] on div at bounding box center [273, 133] width 547 height 266
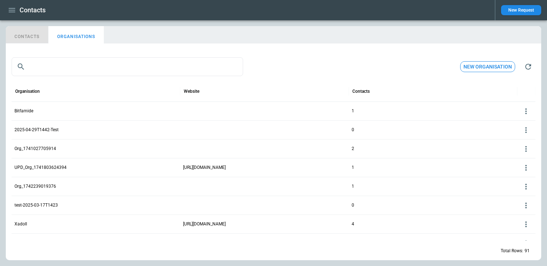
click at [25, 36] on button "CONTACTS" at bounding box center [27, 34] width 43 height 17
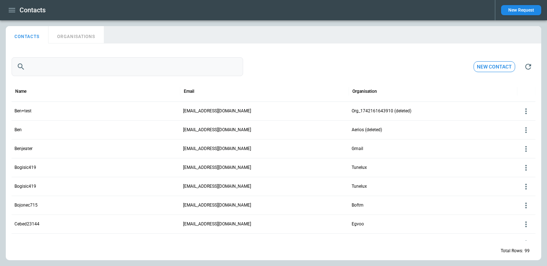
click at [48, 63] on input "text" at bounding box center [135, 66] width 215 height 19
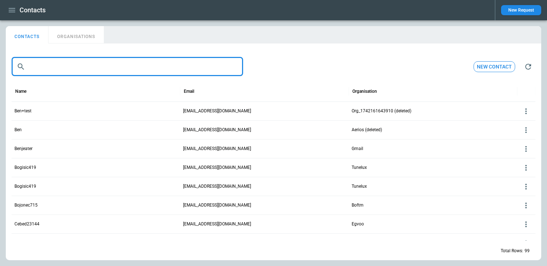
paste input "**********"
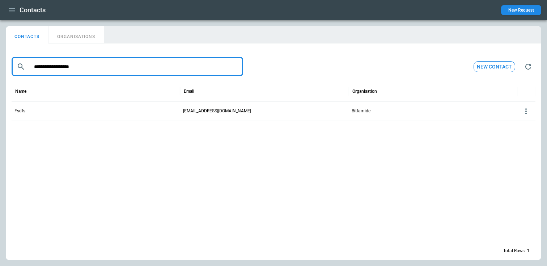
type input "**********"
click at [71, 34] on button "ORGANISATIONS" at bounding box center [75, 34] width 55 height 17
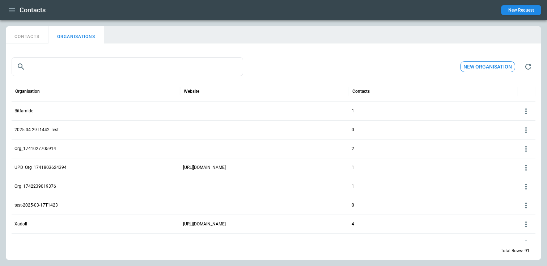
click at [528, 111] on icon at bounding box center [526, 111] width 9 height 9
click at [521, 131] on button "Delete" at bounding box center [520, 132] width 24 height 10
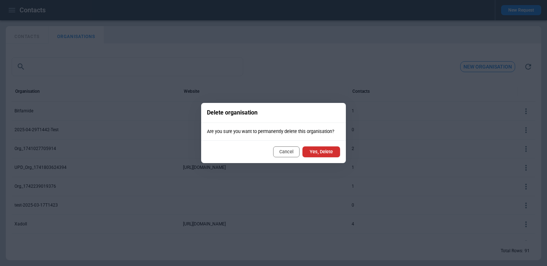
click at [318, 153] on button "Yes, Delete" at bounding box center [322, 151] width 38 height 11
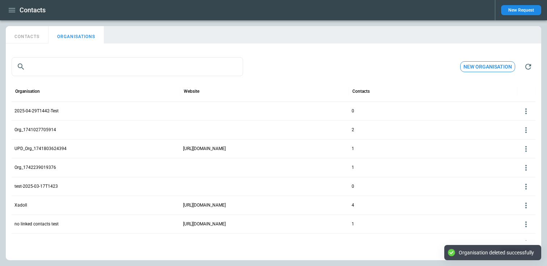
click at [34, 34] on button "CONTACTS" at bounding box center [27, 34] width 43 height 17
type input "**********"
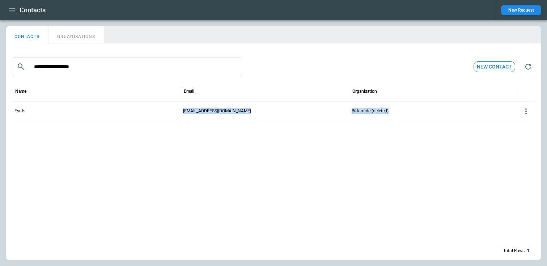
drag, startPoint x: 422, startPoint y: 111, endPoint x: 191, endPoint y: 105, distance: 230.6
click at [191, 105] on div "Fsdfs fsdfs@bitfamide.com Bitfamide (deleted)" at bounding box center [274, 110] width 524 height 19
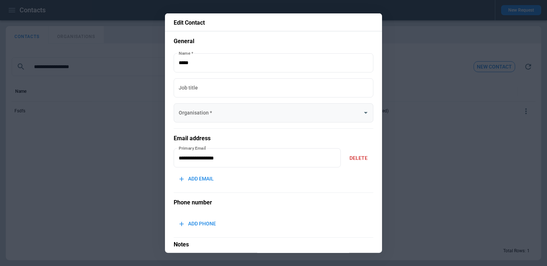
click at [211, 118] on input "Organisation   *" at bounding box center [268, 112] width 182 height 13
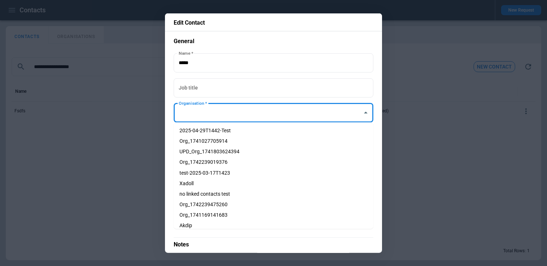
click at [149, 150] on div at bounding box center [273, 133] width 547 height 266
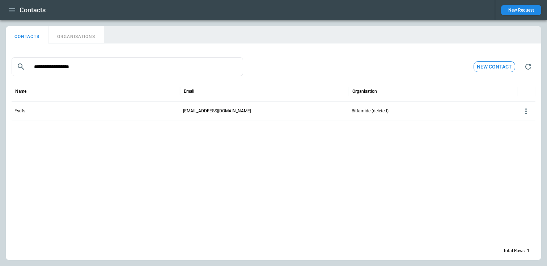
click at [5, 9] on div "Contacts New Request" at bounding box center [273, 10] width 547 height 20
click at [515, 15] on button "New Request" at bounding box center [521, 10] width 40 height 10
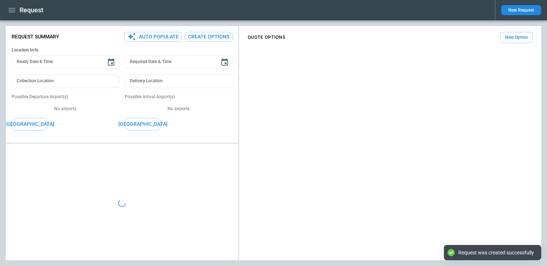
type textarea "*"
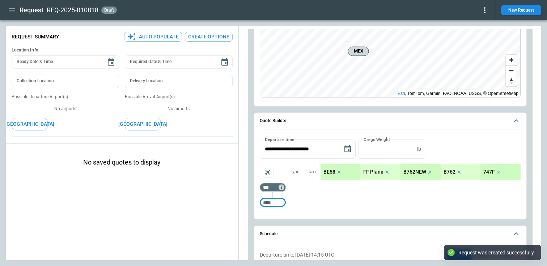
scroll to position [164, 0]
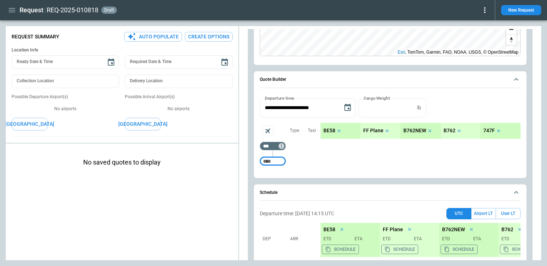
click at [272, 160] on input "Too short" at bounding box center [272, 161] width 23 height 13
type input "***"
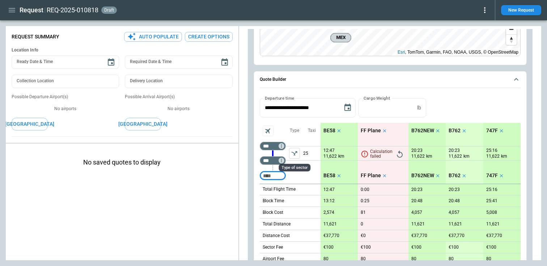
click at [294, 156] on icon "left aligned" at bounding box center [294, 152] width 7 height 7
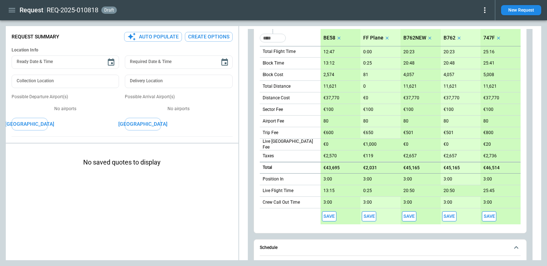
scroll to position [429, 0]
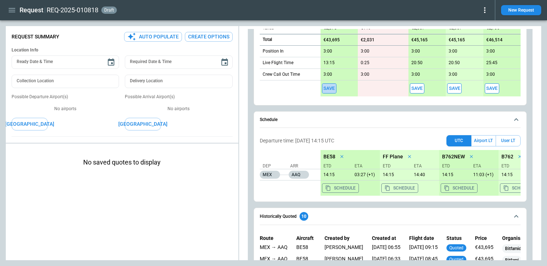
click at [330, 87] on button "Save" at bounding box center [329, 88] width 14 height 10
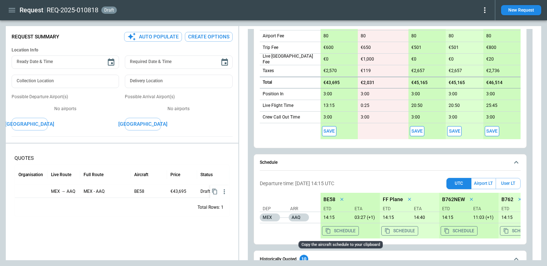
scroll to position [384, 0]
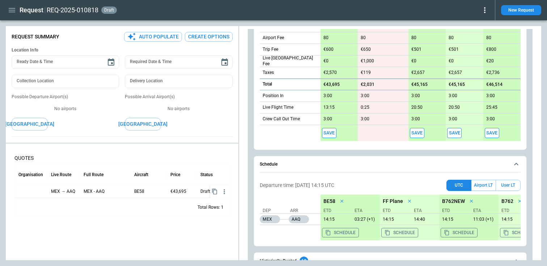
click at [326, 135] on button "Save" at bounding box center [329, 133] width 14 height 10
type textarea "*"
click at [10, 12] on icon "button" at bounding box center [12, 10] width 7 height 4
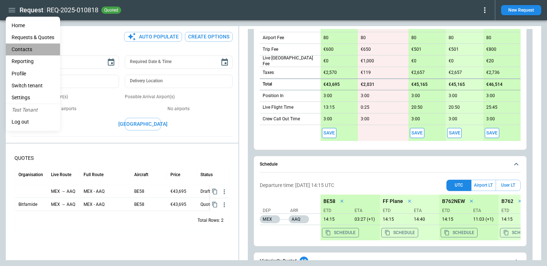
click at [27, 45] on li "Contacts" at bounding box center [33, 49] width 54 height 12
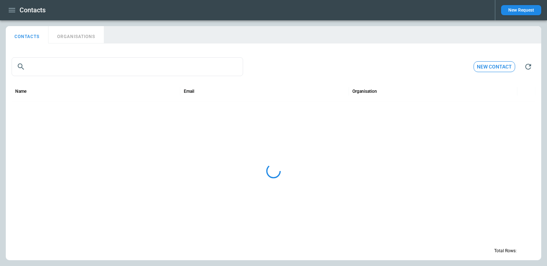
click at [74, 35] on button "ORGANISATIONS" at bounding box center [75, 34] width 55 height 17
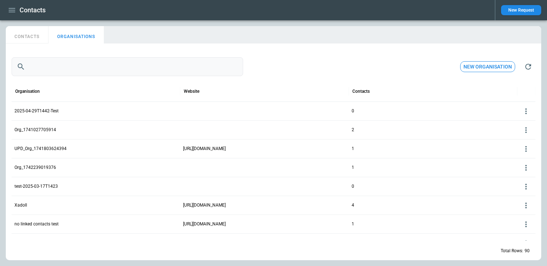
click at [54, 69] on input "text" at bounding box center [135, 66] width 215 height 19
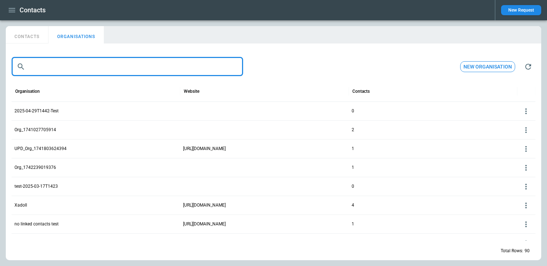
paste input "**********"
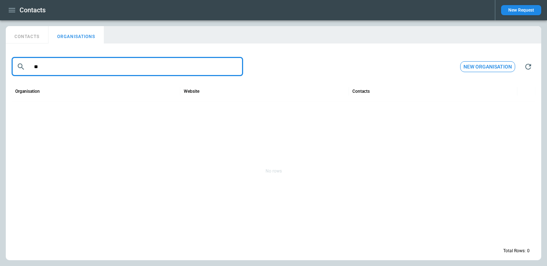
type input "*"
type input "***"
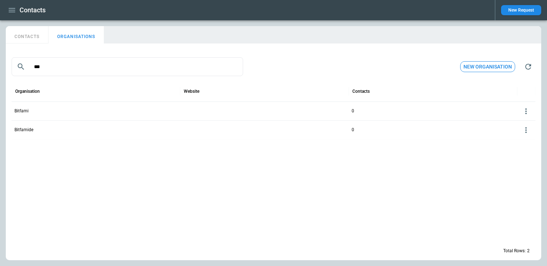
click at [59, 172] on div at bounding box center [274, 189] width 524 height 101
click at [525, 132] on icon at bounding box center [526, 130] width 9 height 9
click at [519, 142] on button "Edit" at bounding box center [520, 141] width 24 height 10
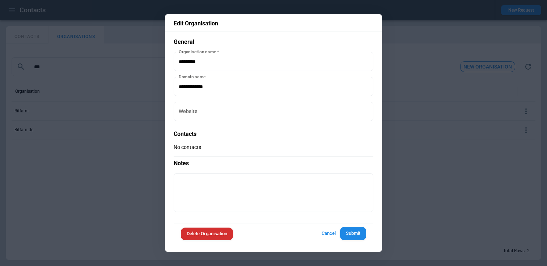
click at [108, 175] on div at bounding box center [273, 133] width 547 height 266
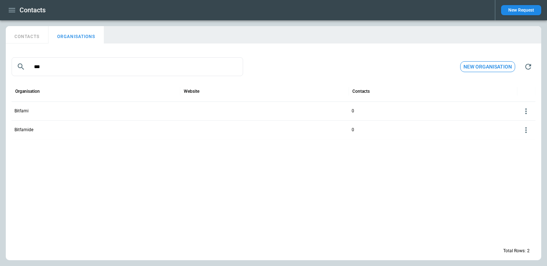
click at [33, 31] on button "CONTACTS" at bounding box center [27, 34] width 43 height 17
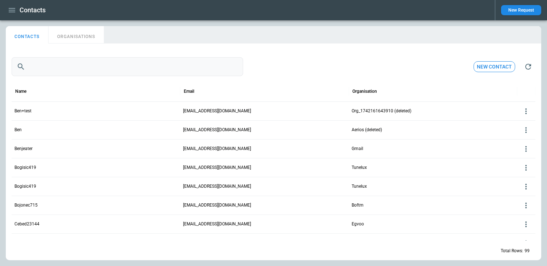
click at [68, 65] on input "text" at bounding box center [133, 66] width 211 height 19
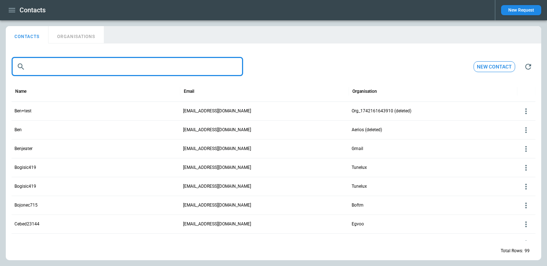
paste input "**********"
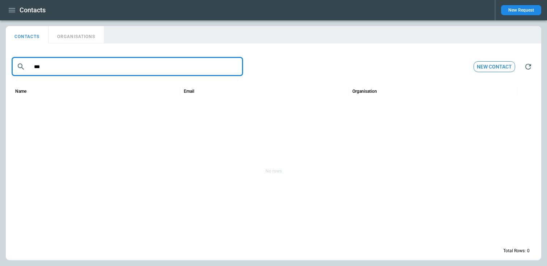
type input "***"
click at [78, 29] on button "ORGANISATIONS" at bounding box center [75, 34] width 55 height 17
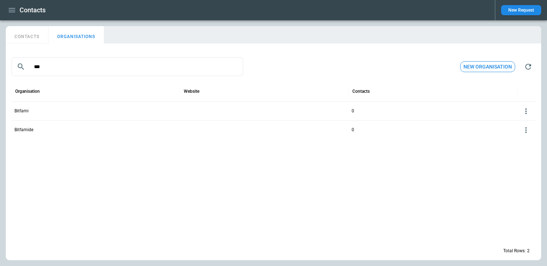
click at [21, 35] on button "CONTACTS" at bounding box center [27, 34] width 43 height 17
click at [39, 65] on input "***" at bounding box center [133, 66] width 211 height 19
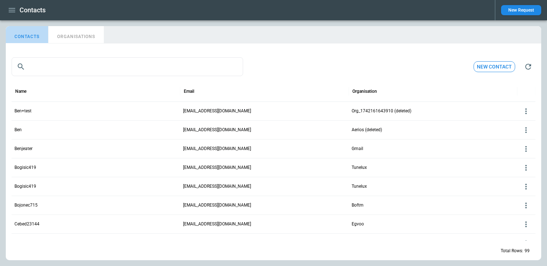
click at [24, 42] on button "CONTACTS" at bounding box center [27, 34] width 43 height 17
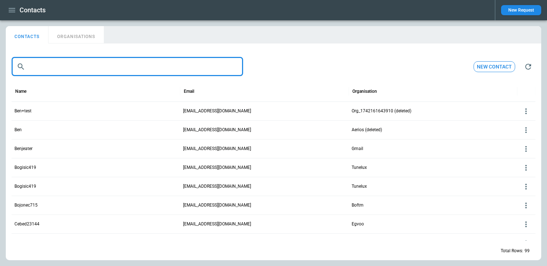
click at [34, 64] on input "text" at bounding box center [133, 66] width 211 height 19
paste input "**********"
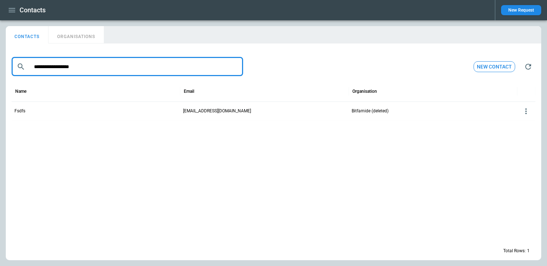
type input "**********"
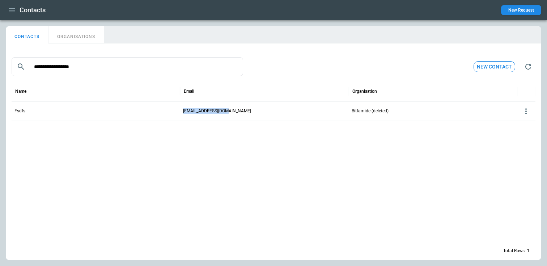
drag, startPoint x: 235, startPoint y: 113, endPoint x: 166, endPoint y: 113, distance: 68.8
click at [166, 113] on div "Fsdfs fsdfs@bitfamide.com Bitfamide (deleted)" at bounding box center [274, 110] width 524 height 19
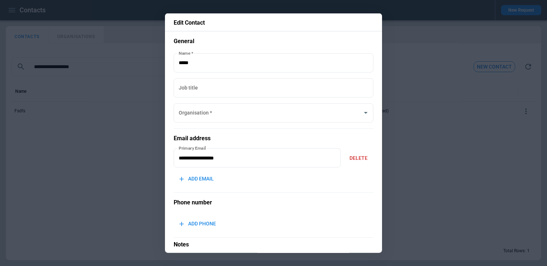
click at [403, 124] on div at bounding box center [273, 133] width 547 height 266
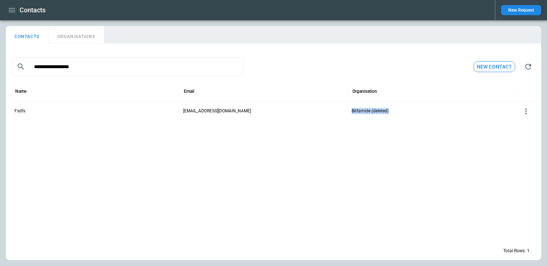
drag, startPoint x: 399, startPoint y: 113, endPoint x: 350, endPoint y: 112, distance: 48.5
click at [350, 112] on div "Bitfamide (deleted)" at bounding box center [433, 110] width 169 height 19
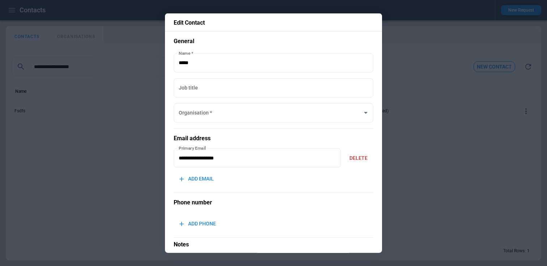
click at [408, 128] on div at bounding box center [273, 133] width 547 height 266
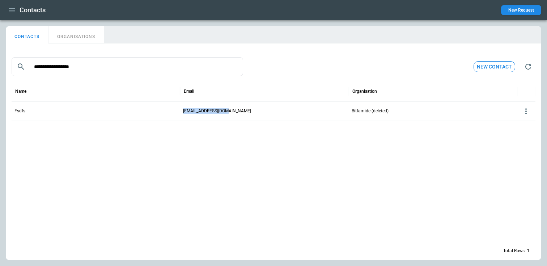
drag, startPoint x: 180, startPoint y: 111, endPoint x: 226, endPoint y: 113, distance: 46.3
click at [226, 113] on div "Fsdfs fsdfs@bitfamide.com Bitfamide (deleted)" at bounding box center [274, 110] width 524 height 19
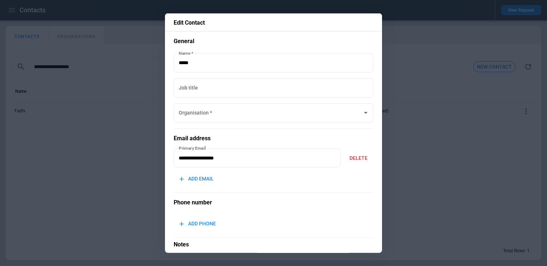
click at [418, 152] on div at bounding box center [273, 133] width 547 height 266
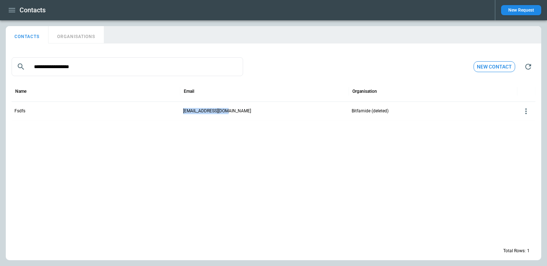
drag, startPoint x: 235, startPoint y: 111, endPoint x: 183, endPoint y: 111, distance: 52.1
click at [183, 111] on div "fsdfs@bitfamide.com" at bounding box center [264, 110] width 169 height 19
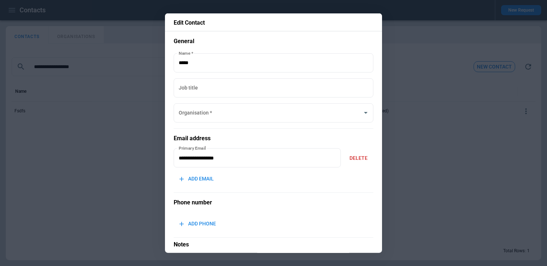
click at [153, 159] on div at bounding box center [273, 133] width 547 height 266
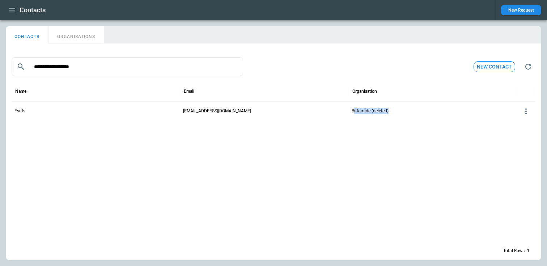
drag, startPoint x: 425, startPoint y: 109, endPoint x: 354, endPoint y: 109, distance: 70.9
click at [354, 109] on div "Bitfamide (deleted)" at bounding box center [433, 110] width 169 height 19
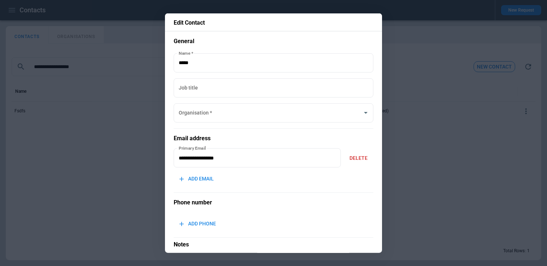
click at [123, 165] on div at bounding box center [273, 133] width 547 height 266
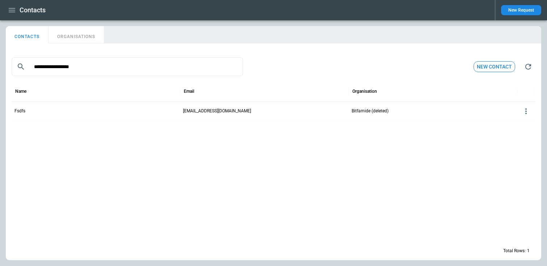
click at [530, 115] on div at bounding box center [527, 110] width 18 height 19
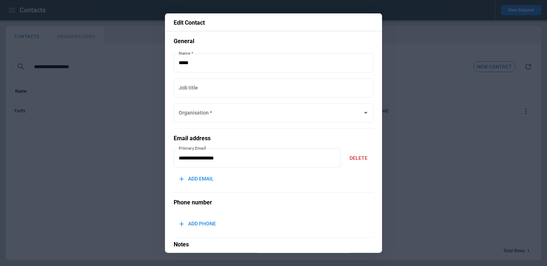
click at [524, 112] on div at bounding box center [273, 133] width 547 height 266
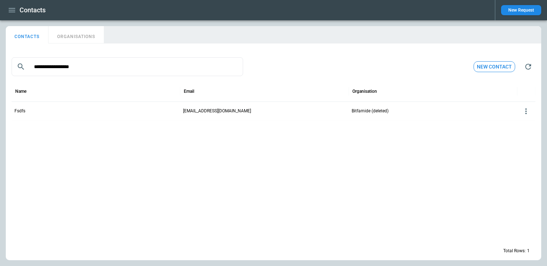
click at [526, 111] on icon at bounding box center [526, 111] width 9 height 9
click at [438, 143] on div at bounding box center [273, 133] width 547 height 266
click at [528, 107] on icon at bounding box center [526, 111] width 9 height 9
click at [519, 132] on button "Delete" at bounding box center [520, 132] width 24 height 10
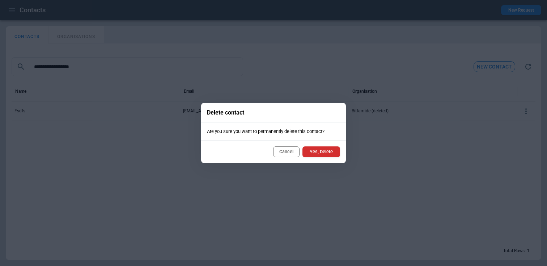
click at [325, 152] on button "Yes, Delete" at bounding box center [322, 151] width 38 height 11
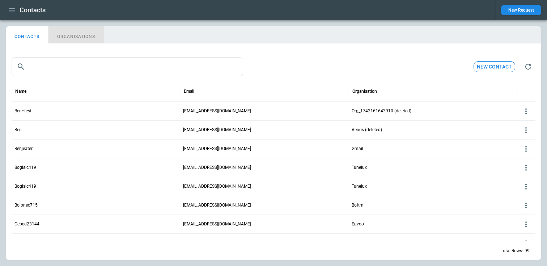
click at [76, 41] on button "ORGANISATIONS" at bounding box center [75, 34] width 55 height 17
type input "***"
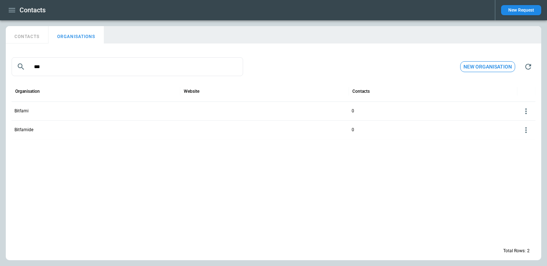
click at [8, 9] on icon "button" at bounding box center [12, 10] width 9 height 9
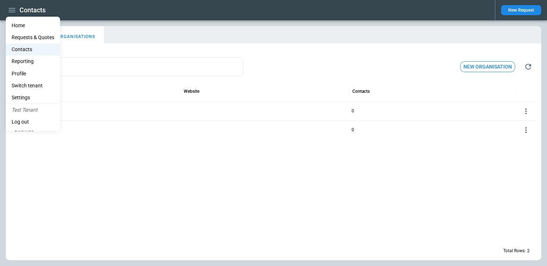
click at [242, 157] on div at bounding box center [273, 133] width 547 height 266
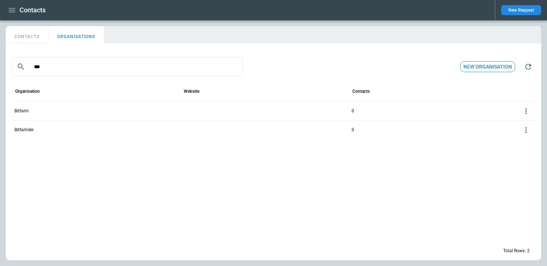
click at [528, 134] on div at bounding box center [526, 130] width 12 height 12
click at [517, 149] on button "Delete" at bounding box center [520, 151] width 24 height 10
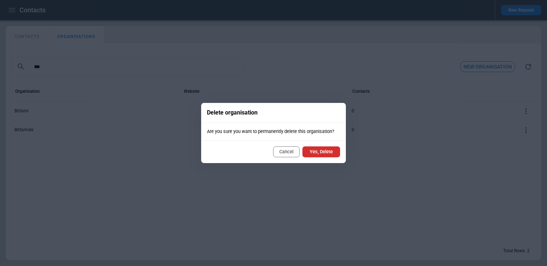
click at [318, 150] on button "Yes, Delete" at bounding box center [322, 151] width 38 height 11
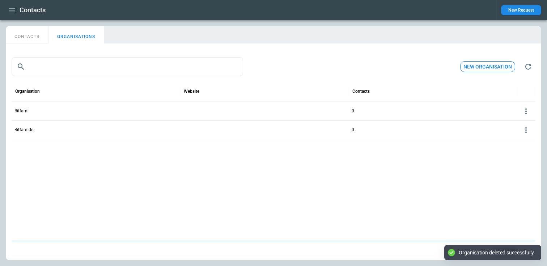
click at [4, 7] on div "Contacts New Request" at bounding box center [273, 10] width 547 height 20
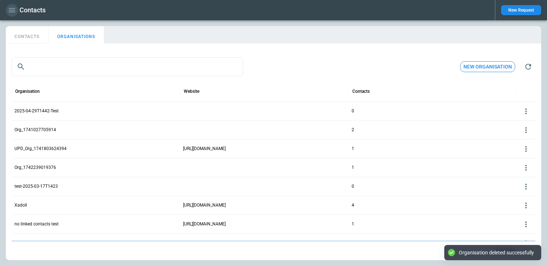
click at [7, 7] on button "button" at bounding box center [12, 10] width 12 height 13
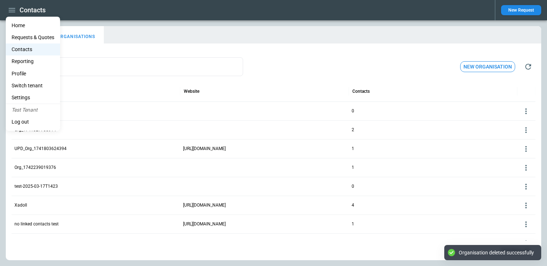
click at [26, 39] on Quotes "Requests & Quotes" at bounding box center [33, 37] width 54 height 12
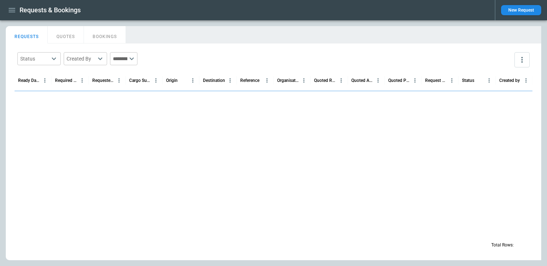
click at [517, 10] on button "New Request" at bounding box center [521, 10] width 40 height 10
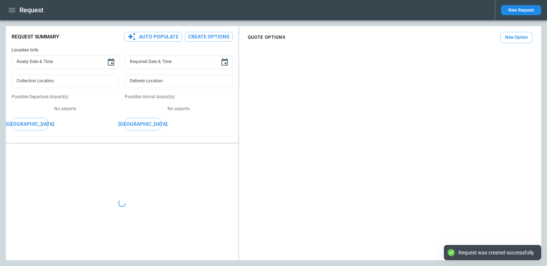
type textarea "*"
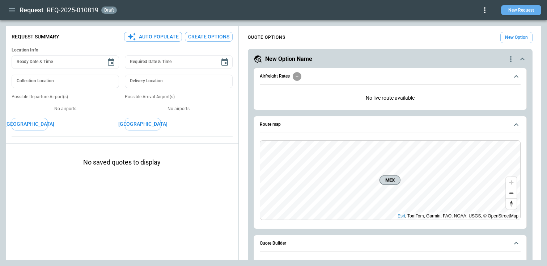
click at [521, 10] on button "New Request" at bounding box center [521, 10] width 40 height 10
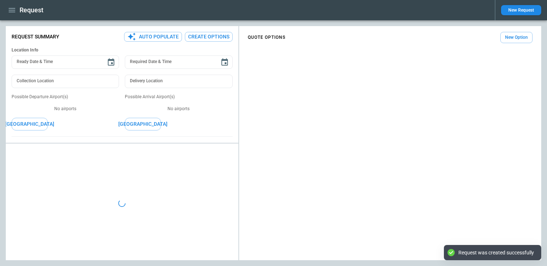
type textarea "*"
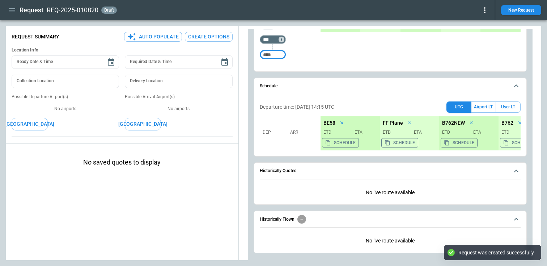
scroll to position [271, 0]
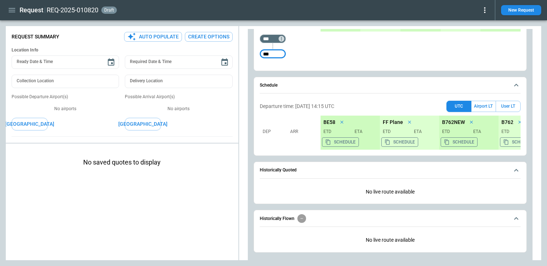
type input "***"
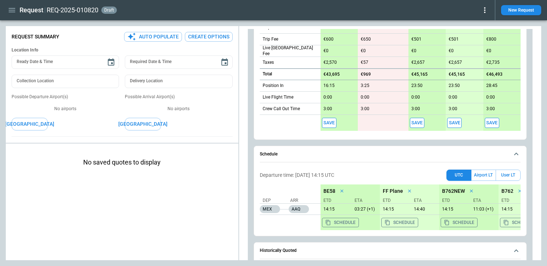
scroll to position [381, 0]
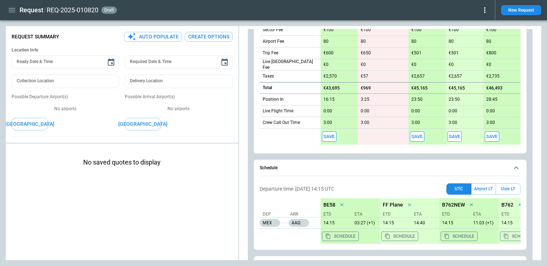
click at [330, 134] on button "Save" at bounding box center [329, 136] width 14 height 10
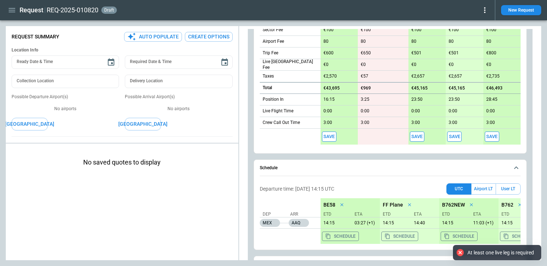
scroll to position [246, 0]
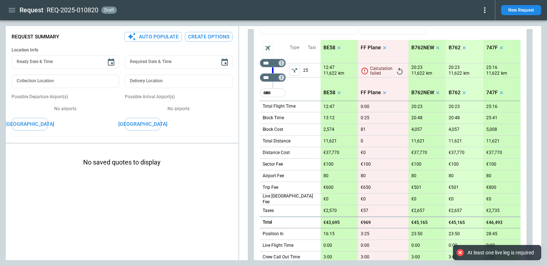
click at [293, 71] on icon "left aligned" at bounding box center [294, 70] width 7 height 7
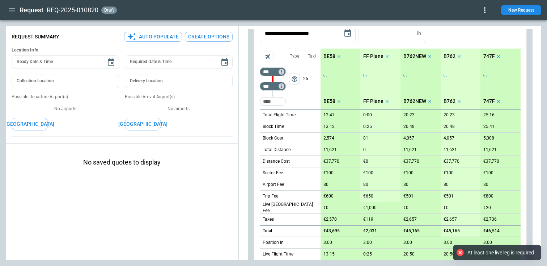
scroll to position [376, 0]
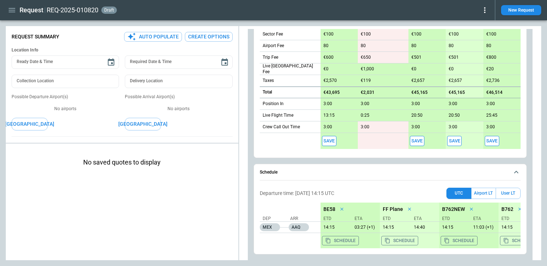
click at [325, 142] on button "Save" at bounding box center [329, 141] width 14 height 10
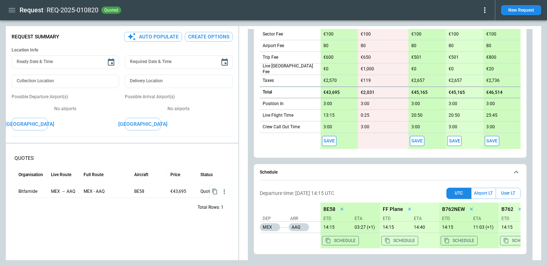
type textarea "*"
click at [13, 10] on icon "button" at bounding box center [12, 10] width 7 height 4
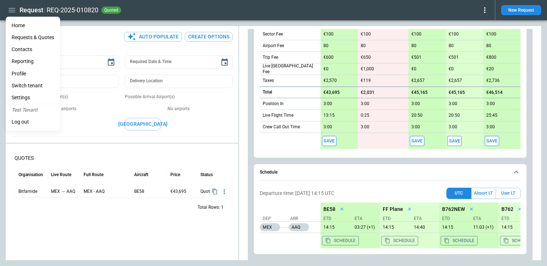
click at [24, 48] on li "Contacts" at bounding box center [33, 49] width 54 height 12
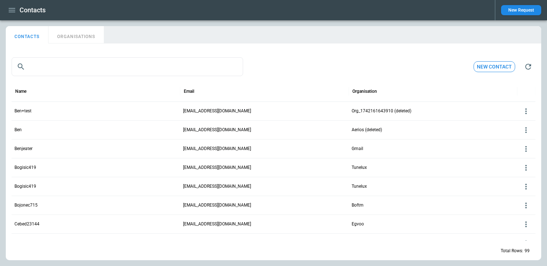
click at [68, 36] on button "ORGANISATIONS" at bounding box center [75, 34] width 55 height 17
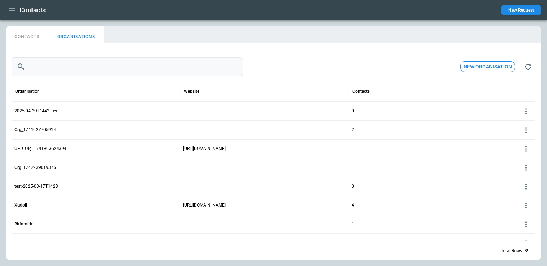
click at [50, 63] on input "text" at bounding box center [135, 66] width 215 height 19
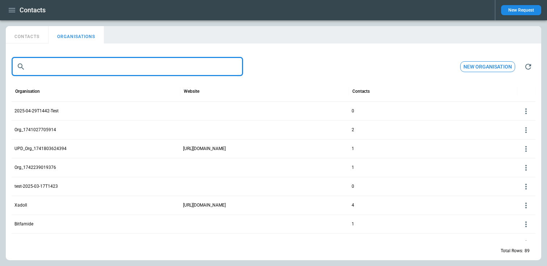
paste input "**********"
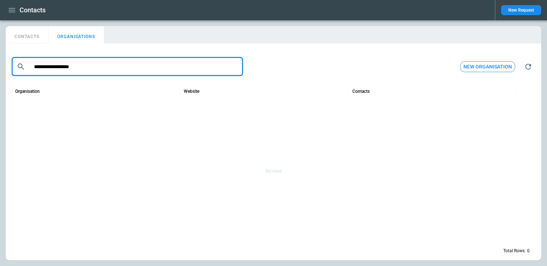
click at [44, 67] on input "**********" at bounding box center [135, 66] width 215 height 19
type input "**********"
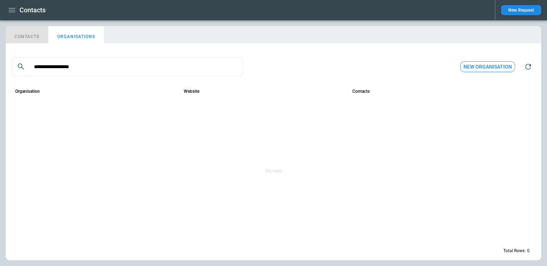
click at [32, 42] on button "CONTACTS" at bounding box center [27, 34] width 43 height 17
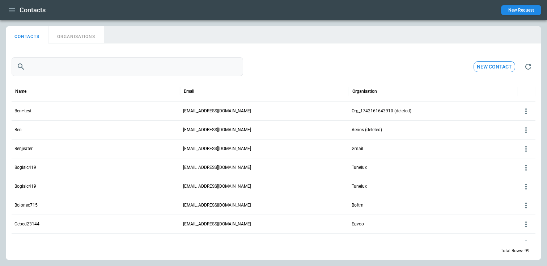
click at [42, 72] on input "text" at bounding box center [135, 66] width 215 height 19
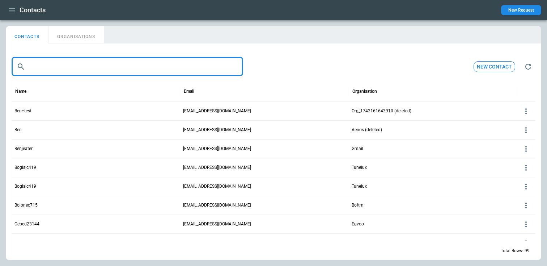
paste input "**********"
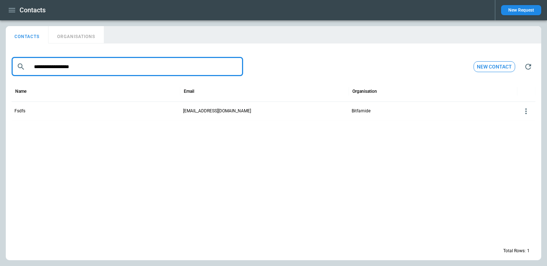
click at [83, 37] on button "ORGANISATIONS" at bounding box center [75, 34] width 55 height 17
drag, startPoint x: 49, startPoint y: 66, endPoint x: 4, endPoint y: 65, distance: 45.6
click at [4, 65] on div "**********" at bounding box center [273, 142] width 547 height 245
click at [70, 71] on input "**********" at bounding box center [135, 66] width 215 height 19
click at [66, 132] on div at bounding box center [274, 180] width 524 height 120
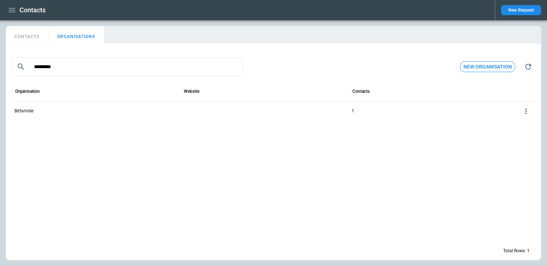
click at [527, 110] on icon at bounding box center [526, 111] width 9 height 9
click at [518, 132] on button "Delete" at bounding box center [520, 132] width 24 height 10
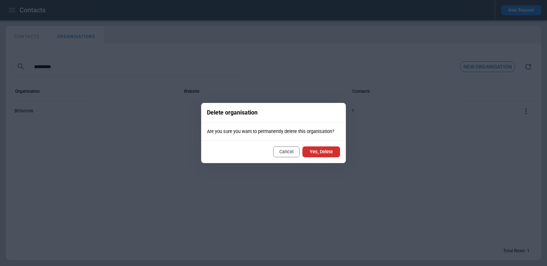
click at [287, 159] on div "Cancel Yes, Delete" at bounding box center [273, 151] width 145 height 22
click at [284, 154] on button "Cancel" at bounding box center [286, 151] width 26 height 11
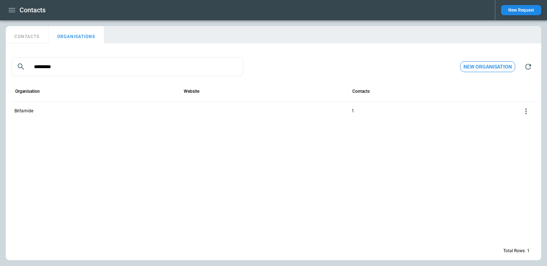
click at [37, 34] on button "CONTACTS" at bounding box center [27, 34] width 43 height 17
type input "**********"
click at [527, 111] on icon at bounding box center [526, 111] width 9 height 9
click at [519, 134] on button "Delete" at bounding box center [520, 132] width 24 height 10
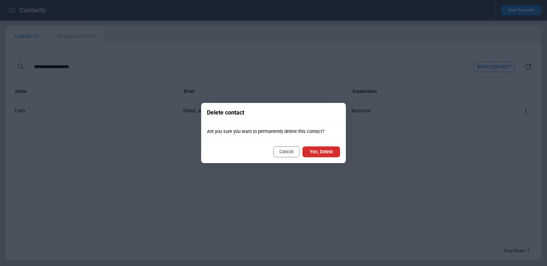
click at [318, 151] on button "Yes, Delete" at bounding box center [322, 151] width 38 height 11
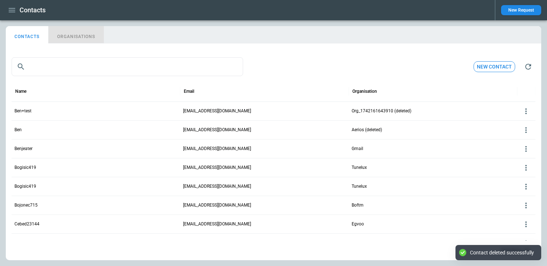
click at [77, 38] on button "ORGANISATIONS" at bounding box center [75, 34] width 55 height 17
type input "*********"
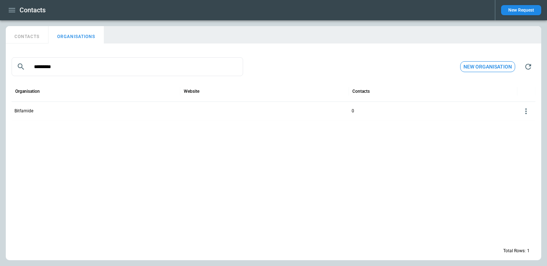
click at [525, 112] on icon at bounding box center [526, 111] width 9 height 9
click at [519, 121] on button "Edit" at bounding box center [520, 122] width 24 height 10
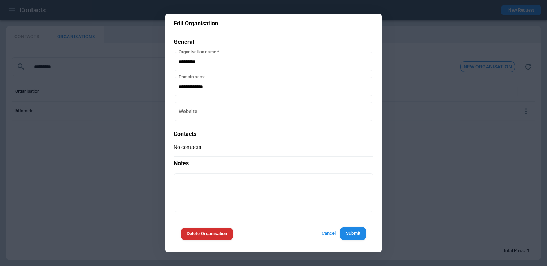
click at [123, 177] on div at bounding box center [273, 133] width 547 height 266
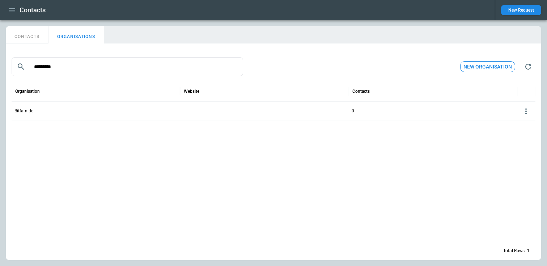
click at [11, 9] on icon "button" at bounding box center [12, 10] width 9 height 9
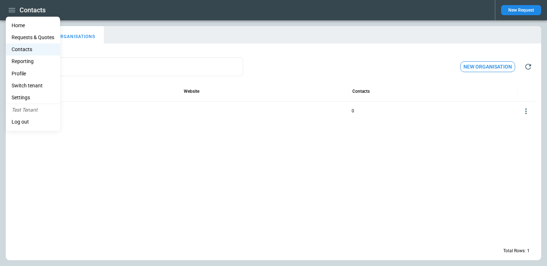
click at [519, 7] on div at bounding box center [273, 133] width 547 height 266
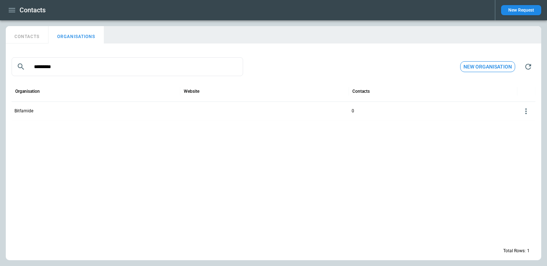
click at [519, 7] on button "New Request" at bounding box center [521, 10] width 40 height 10
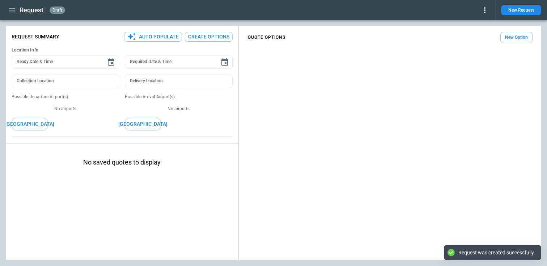
type textarea "*"
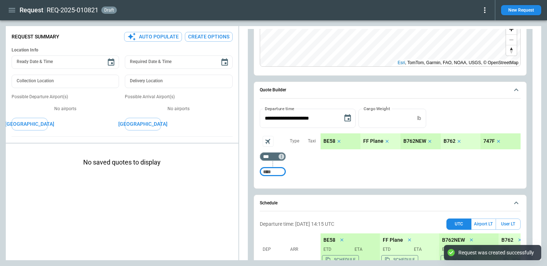
scroll to position [223, 0]
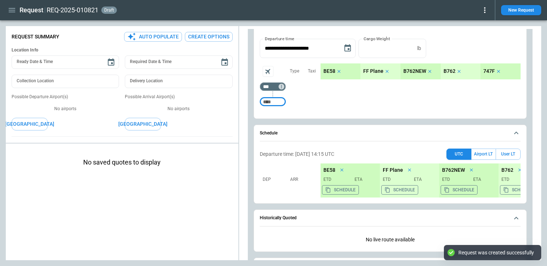
click at [266, 101] on input "Too short" at bounding box center [272, 101] width 23 height 13
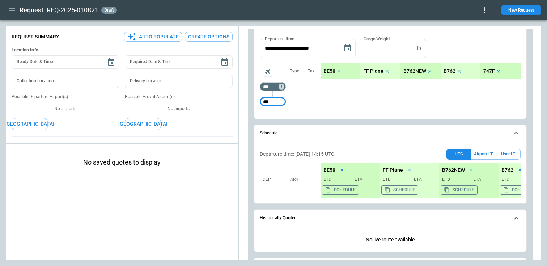
type input "***"
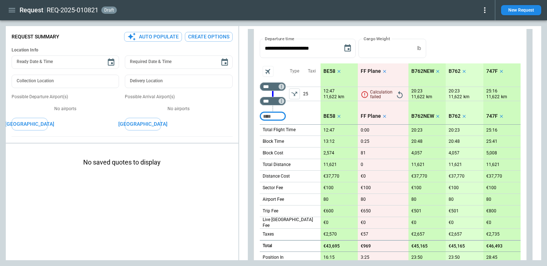
click at [295, 95] on icon "left aligned" at bounding box center [294, 93] width 7 height 7
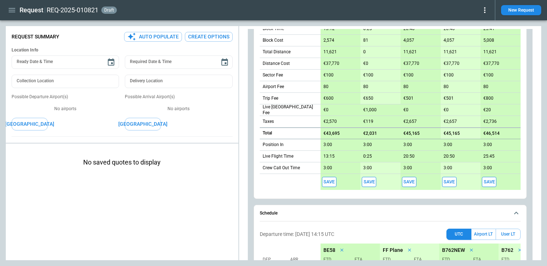
scroll to position [453, 0]
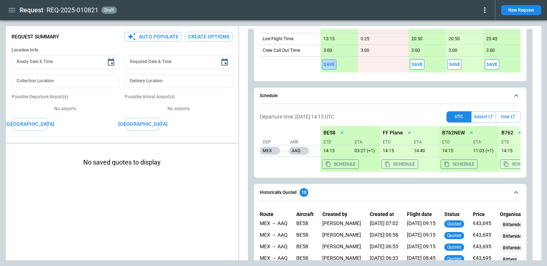
click at [327, 66] on button "Save" at bounding box center [329, 64] width 14 height 10
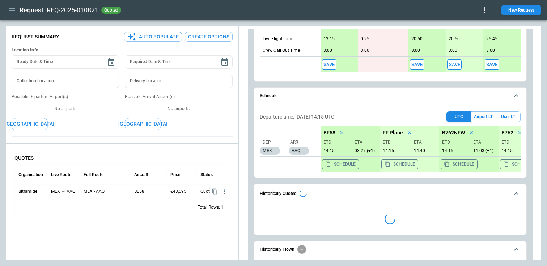
type textarea "*"
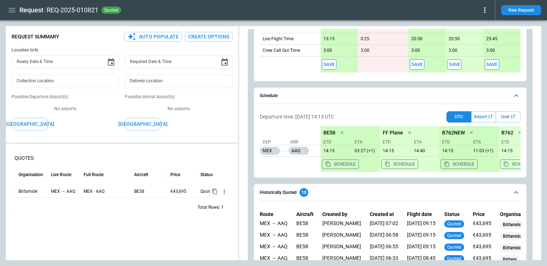
click at [12, 9] on icon "button" at bounding box center [12, 10] width 9 height 9
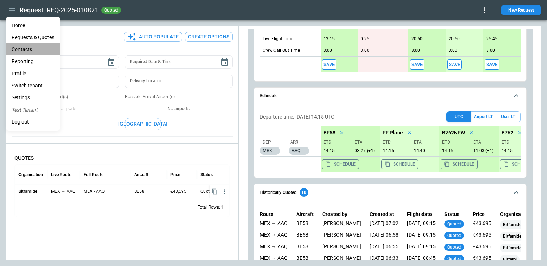
click at [27, 48] on li "Contacts" at bounding box center [33, 49] width 54 height 12
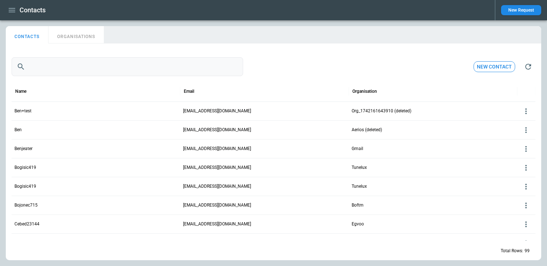
click at [42, 65] on input "text" at bounding box center [135, 66] width 215 height 19
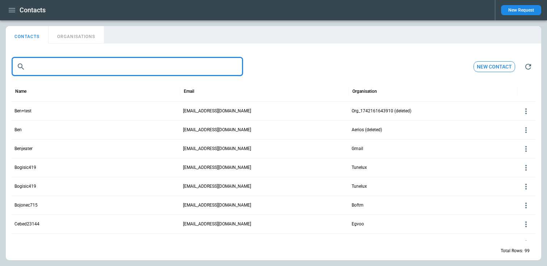
paste input "**********"
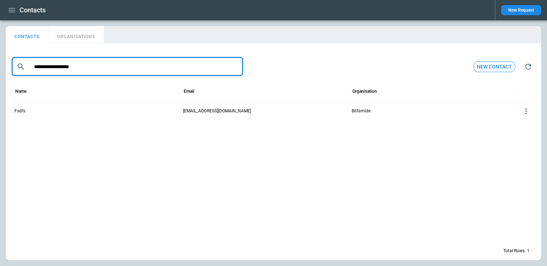
type input "**********"
click at [85, 39] on button "ORGANISATIONS" at bounding box center [75, 34] width 55 height 17
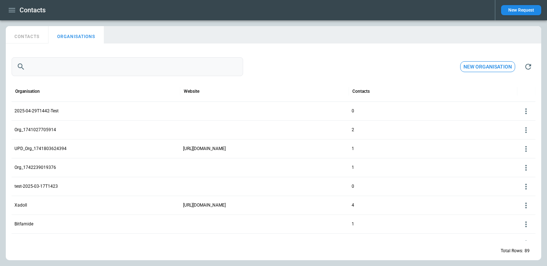
click at [60, 67] on input "text" at bounding box center [135, 66] width 215 height 19
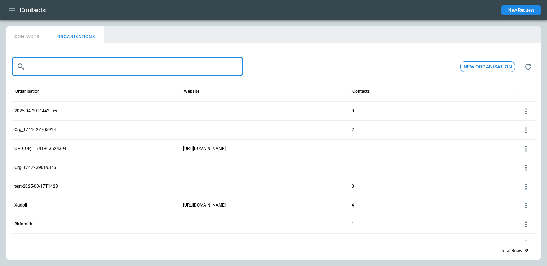
paste input "**********"
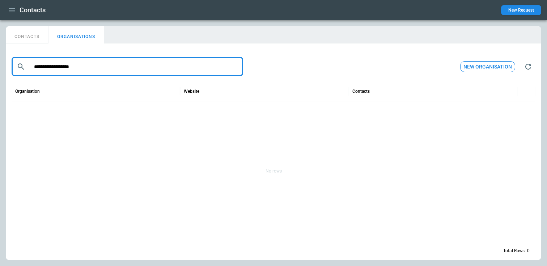
drag, startPoint x: 52, startPoint y: 67, endPoint x: 0, endPoint y: 59, distance: 52.4
click at [0, 59] on div "**********" at bounding box center [273, 142] width 547 height 245
click at [525, 109] on icon at bounding box center [526, 111] width 9 height 9
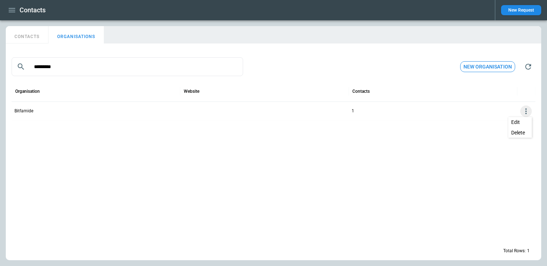
click at [257, 136] on div at bounding box center [273, 133] width 547 height 266
click at [30, 36] on button "CONTACTS" at bounding box center [27, 34] width 43 height 17
type input "**********"
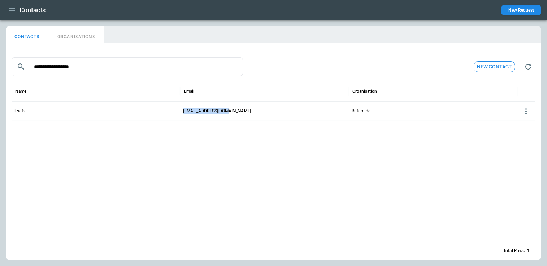
drag, startPoint x: 228, startPoint y: 110, endPoint x: 184, endPoint y: 108, distance: 44.2
click at [184, 108] on div "fsdfs@bitfamide.com" at bounding box center [264, 110] width 169 height 19
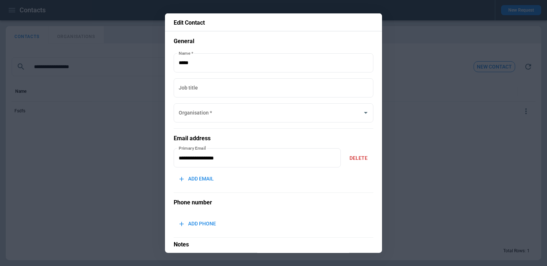
type input "*********"
click at [117, 112] on div at bounding box center [273, 133] width 547 height 266
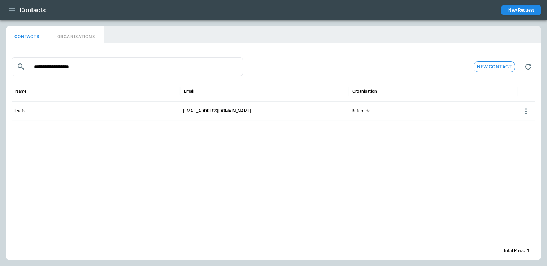
click at [77, 38] on button "ORGANISATIONS" at bounding box center [75, 34] width 55 height 17
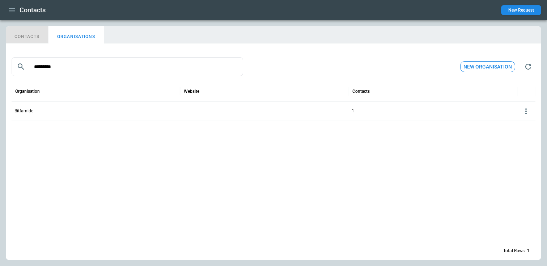
click at [35, 36] on button "CONTACTS" at bounding box center [27, 34] width 43 height 17
type input "**********"
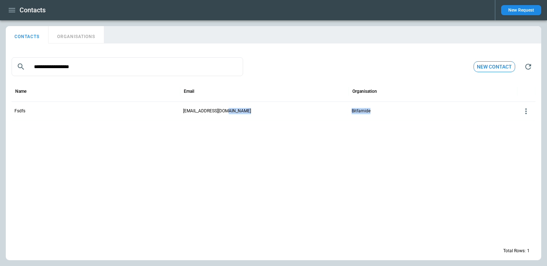
drag, startPoint x: 380, startPoint y: 115, endPoint x: 346, endPoint y: 114, distance: 34.0
click at [346, 114] on div "Fsdfs fsdfs@bitfamide.com Bitfamide" at bounding box center [274, 110] width 524 height 19
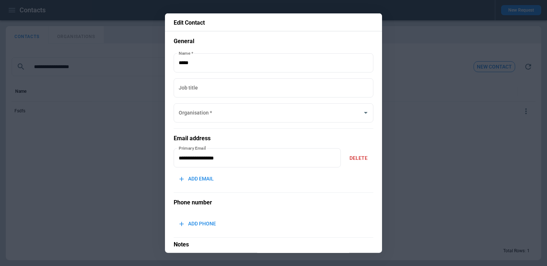
type input "*********"
click at [439, 149] on div at bounding box center [273, 133] width 547 height 266
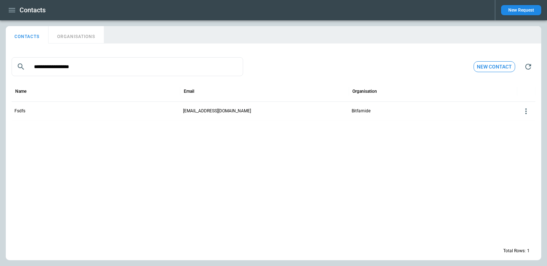
click at [243, 56] on div "**********" at bounding box center [274, 66] width 524 height 23
click at [17, 11] on button "button" at bounding box center [12, 10] width 12 height 13
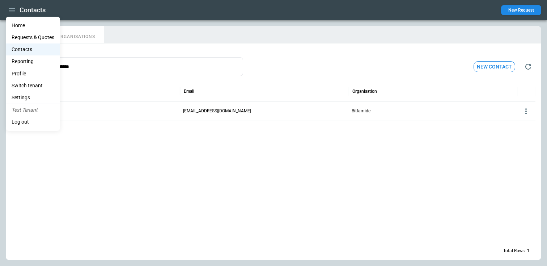
click at [24, 34] on Quotes "Requests & Quotes" at bounding box center [33, 37] width 54 height 12
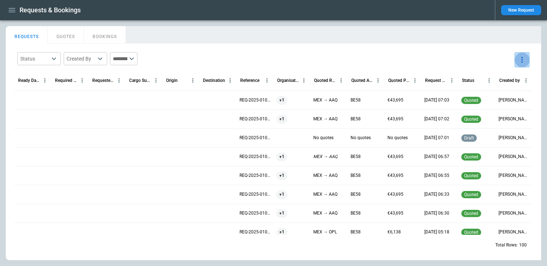
click at [524, 61] on icon "more" at bounding box center [522, 59] width 9 height 9
click at [504, 88] on p "View Settings" at bounding box center [491, 88] width 30 height 6
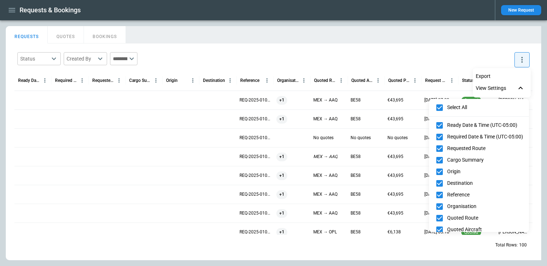
scroll to position [53, 0]
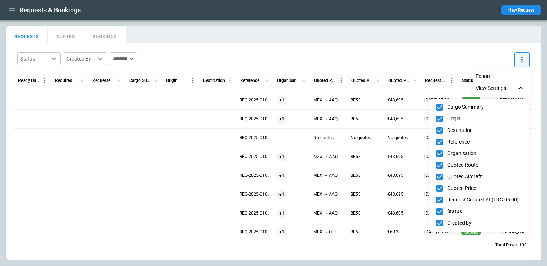
click at [327, 65] on div at bounding box center [273, 133] width 547 height 266
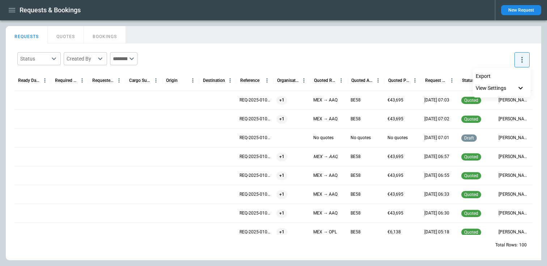
click at [197, 147] on div at bounding box center [273, 133] width 547 height 266
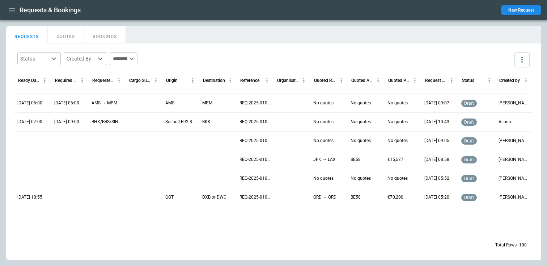
scroll to position [0, 0]
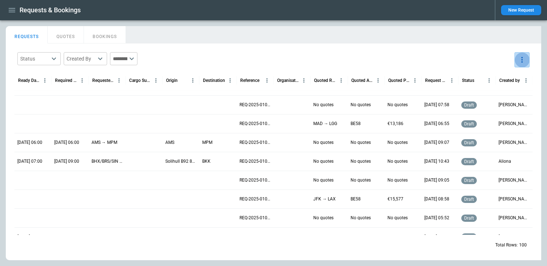
click at [527, 63] on button "more" at bounding box center [522, 59] width 15 height 15
click at [465, 60] on div at bounding box center [273, 133] width 547 height 266
click at [523, 63] on icon "more" at bounding box center [522, 59] width 9 height 9
click at [502, 75] on li "Export" at bounding box center [502, 76] width 58 height 10
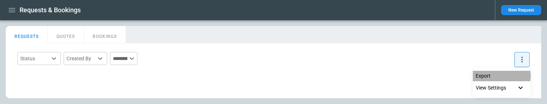
click at [500, 76] on li "Export" at bounding box center [502, 76] width 58 height 10
